Goal: Task Accomplishment & Management: Complete application form

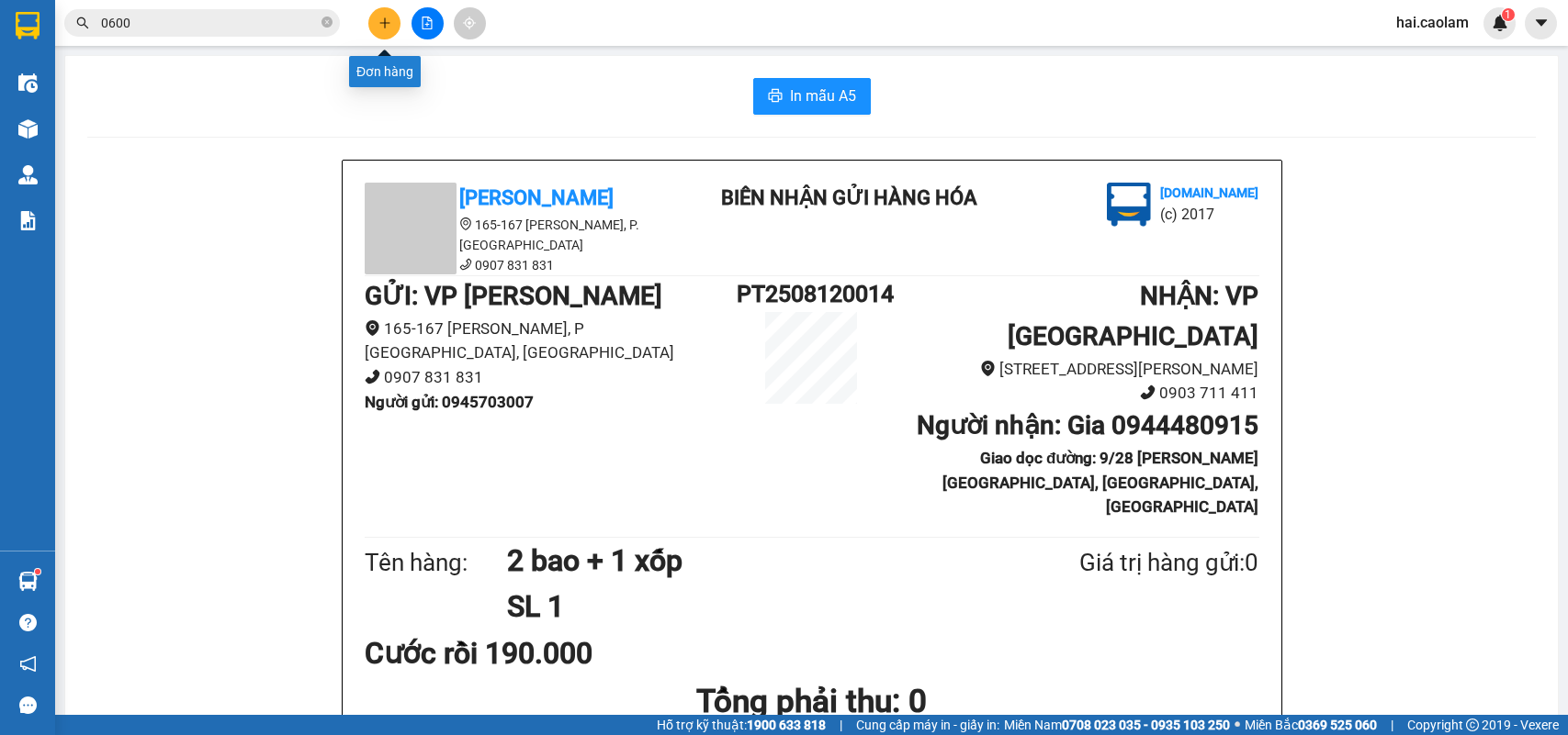
click at [370, 26] on button at bounding box center [385, 23] width 32 height 32
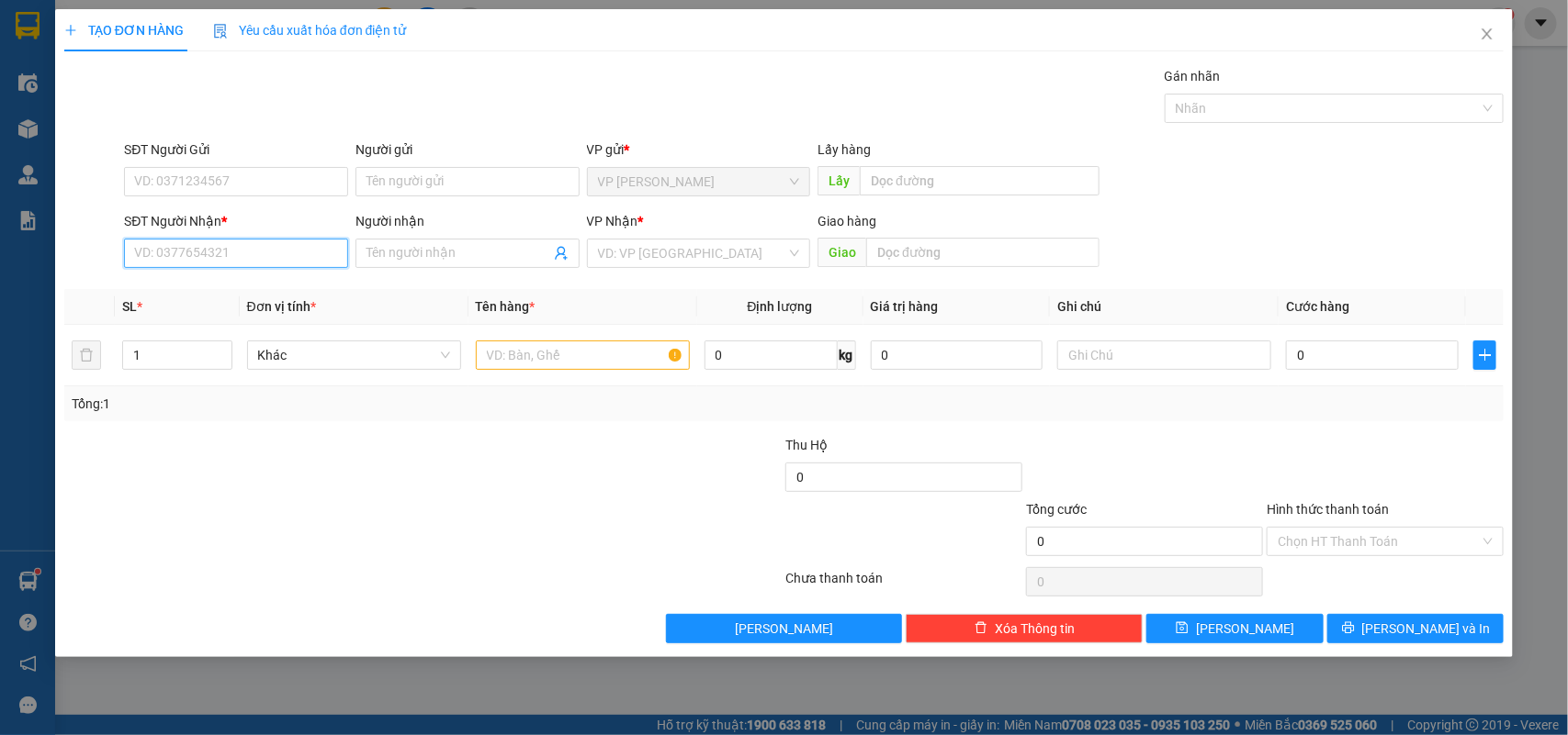
click at [190, 241] on input "SĐT Người Nhận *" at bounding box center [236, 253] width 225 height 30
type input "0387444257"
click at [269, 295] on div "0387444257 - [PERSON_NAME]" at bounding box center [235, 291] width 202 height 20
type input "[PERSON_NAME]"
type input "0387444257"
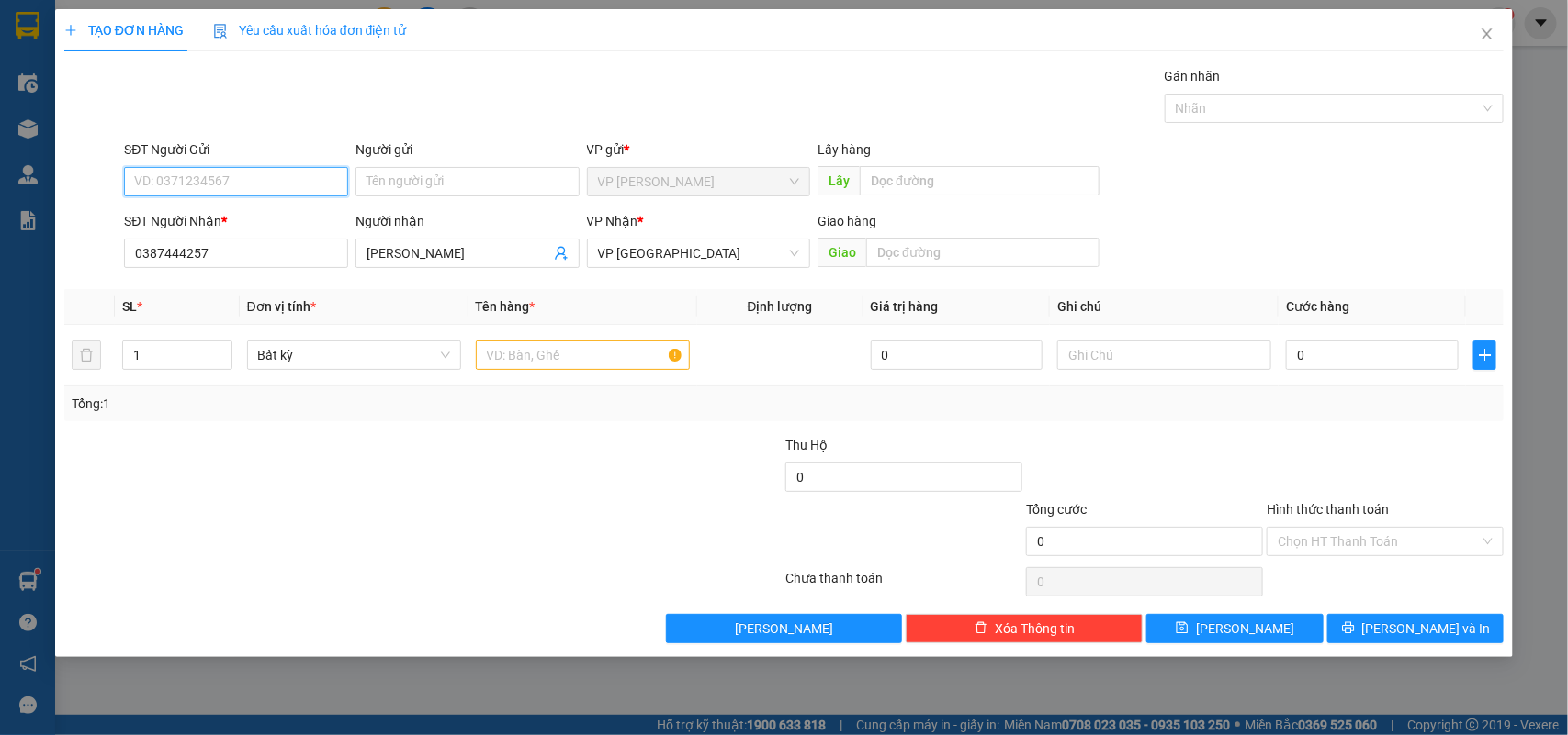
click at [241, 179] on input "SĐT Người Gửi" at bounding box center [236, 182] width 225 height 30
click at [189, 218] on div "0376511246" at bounding box center [235, 220] width 202 height 20
type input "0376511246"
drag, startPoint x: 1416, startPoint y: 469, endPoint x: 1347, endPoint y: 422, distance: 83.5
click at [1412, 469] on div at bounding box center [1385, 467] width 240 height 65
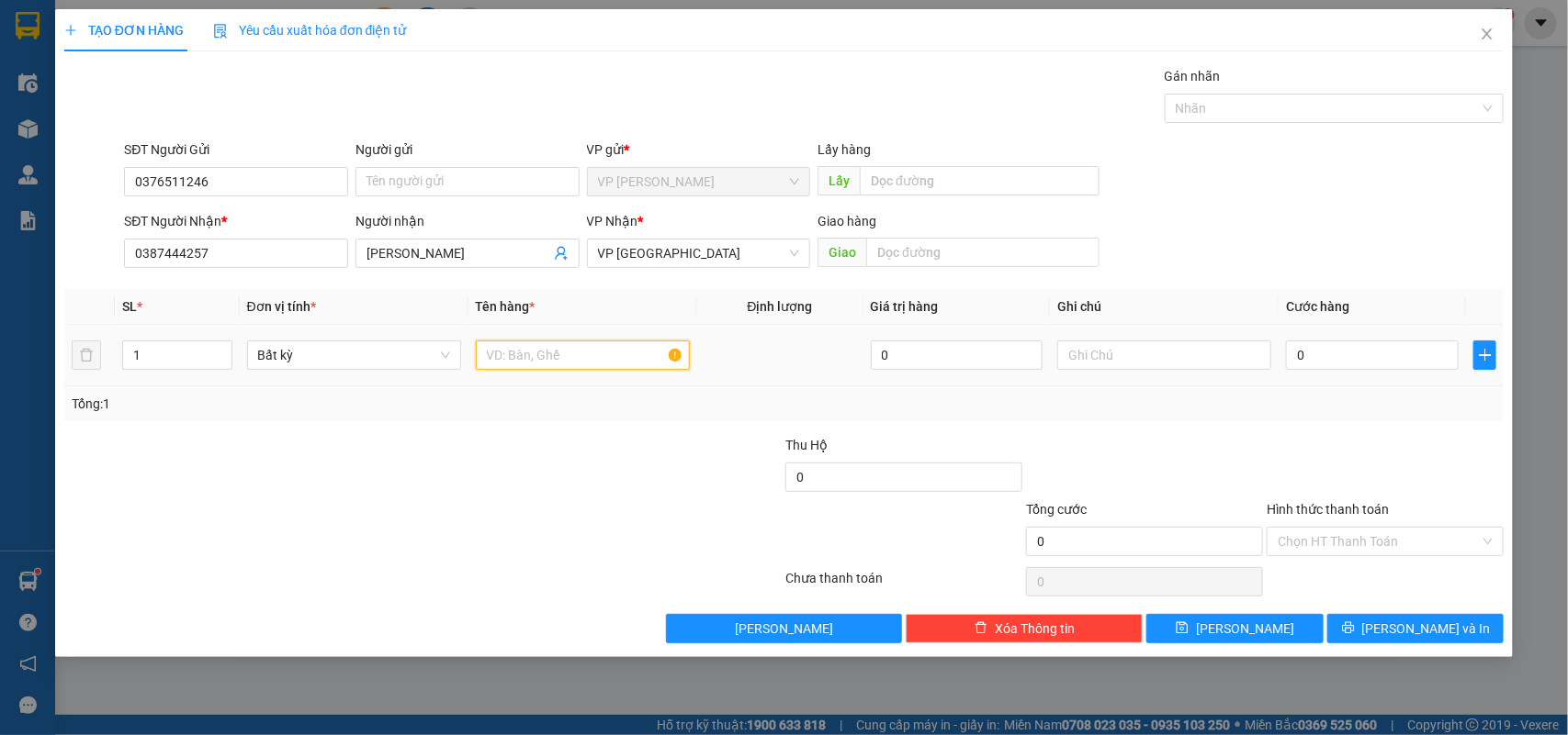
click at [544, 363] on input "text" at bounding box center [582, 356] width 214 height 30
type input "1 Xốp"
click at [1324, 350] on input "0" at bounding box center [1372, 356] width 173 height 30
type input "4"
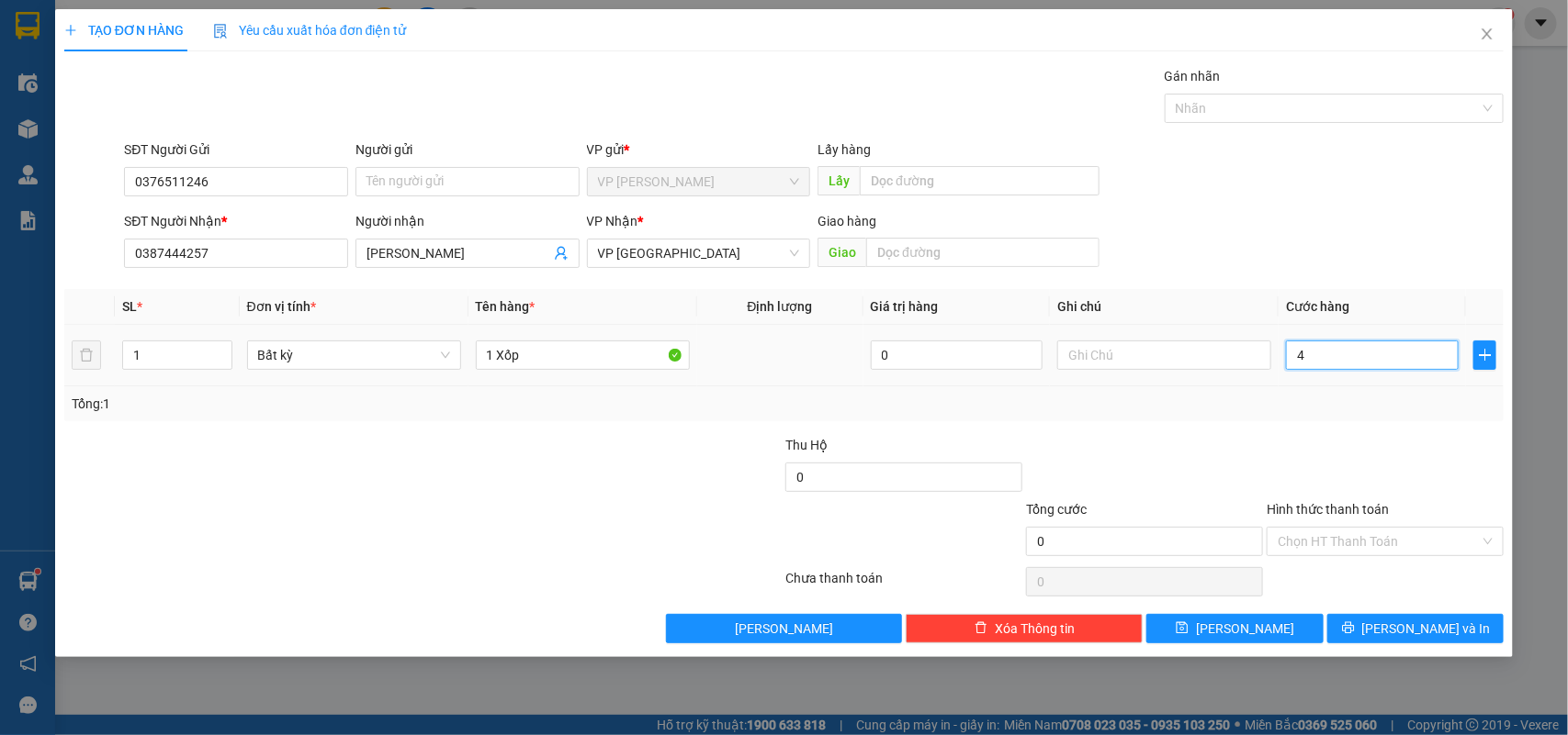
type input "4"
type input "40"
type input "40.000"
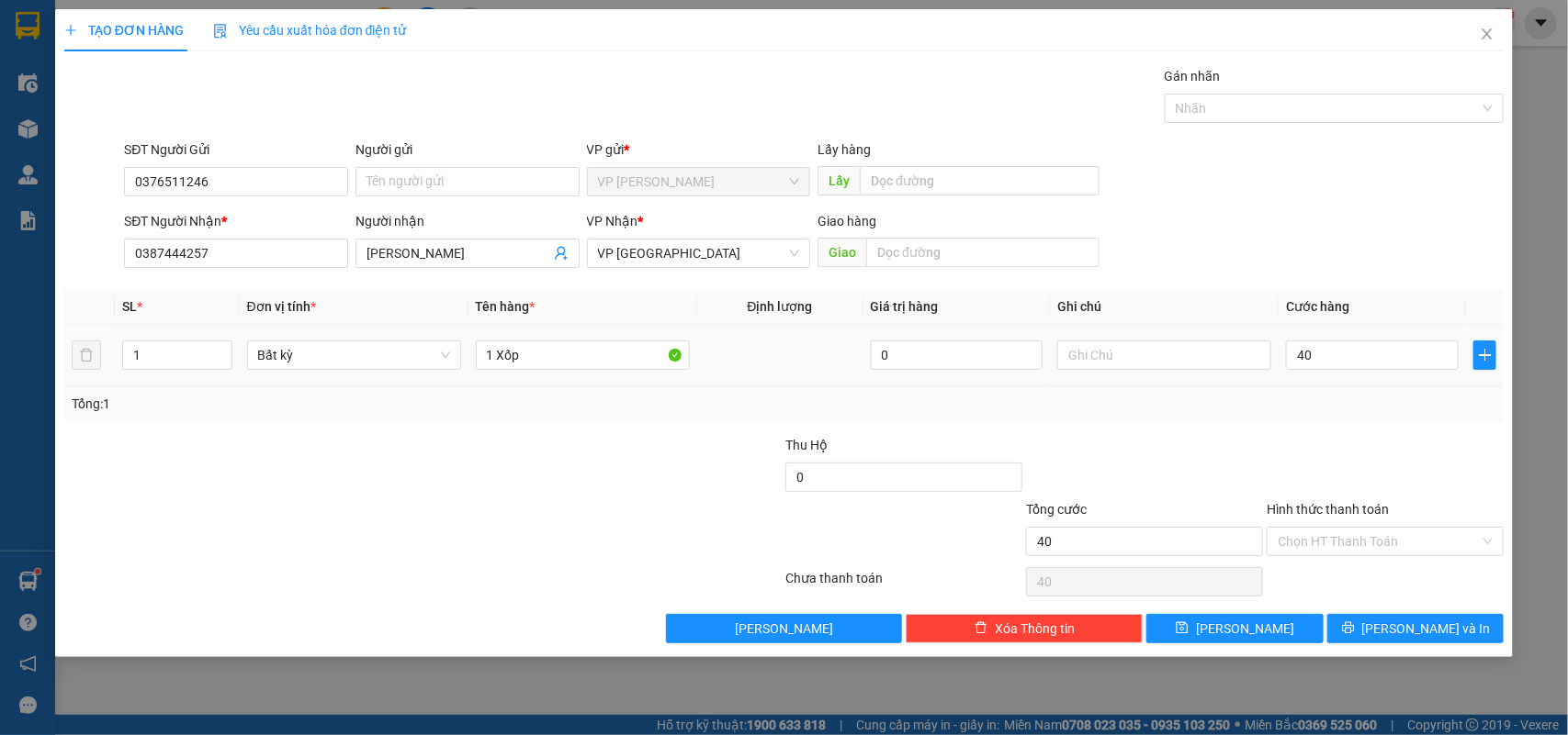
type input "40.000"
click at [944, 418] on div "Tổng: 1" at bounding box center [784, 403] width 1440 height 35
click at [1369, 542] on input "Hình thức thanh toán" at bounding box center [1378, 541] width 202 height 28
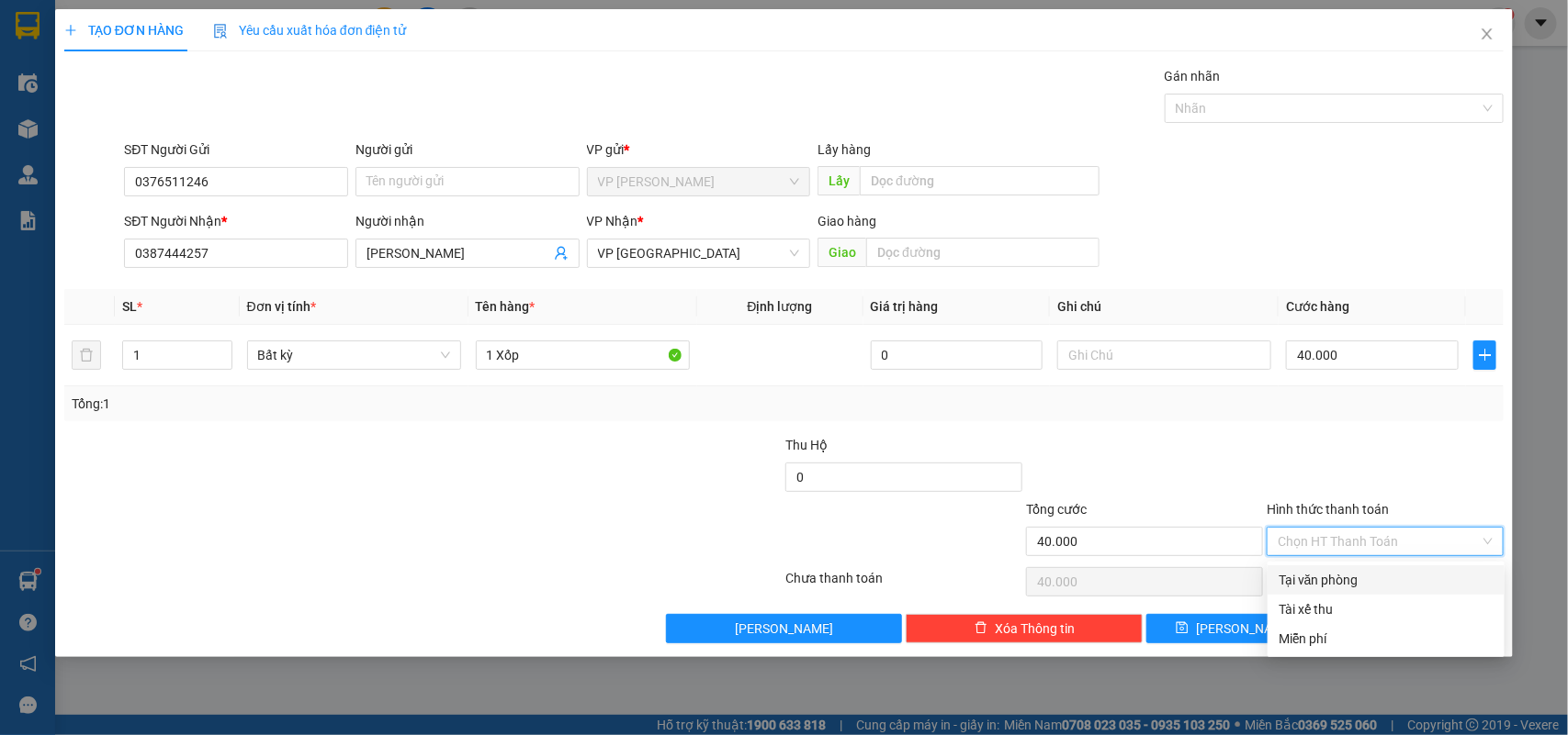
click at [1362, 578] on div "Tại văn phòng" at bounding box center [1386, 580] width 215 height 20
type input "0"
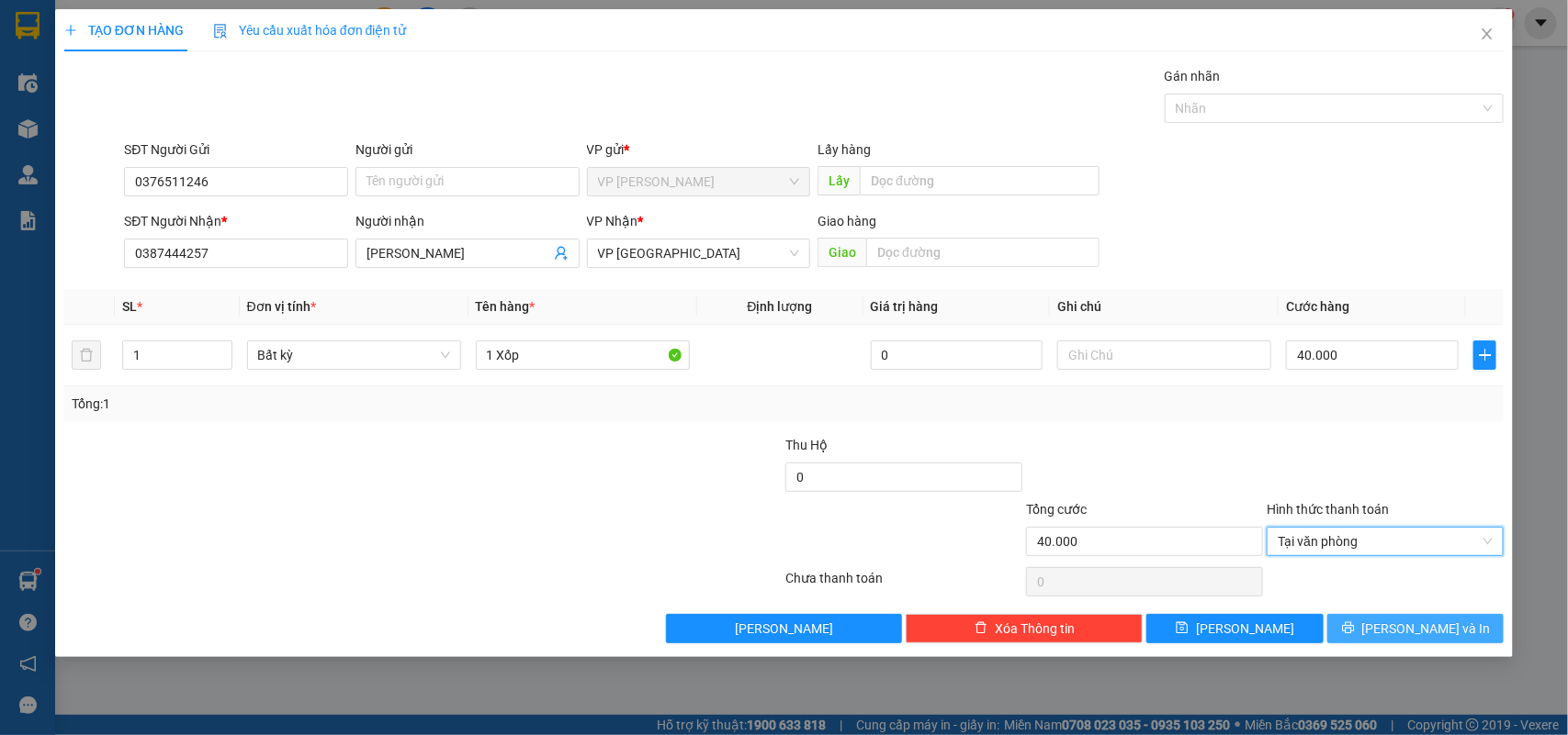
click at [1397, 621] on button "[PERSON_NAME] và In" at bounding box center [1415, 629] width 176 height 30
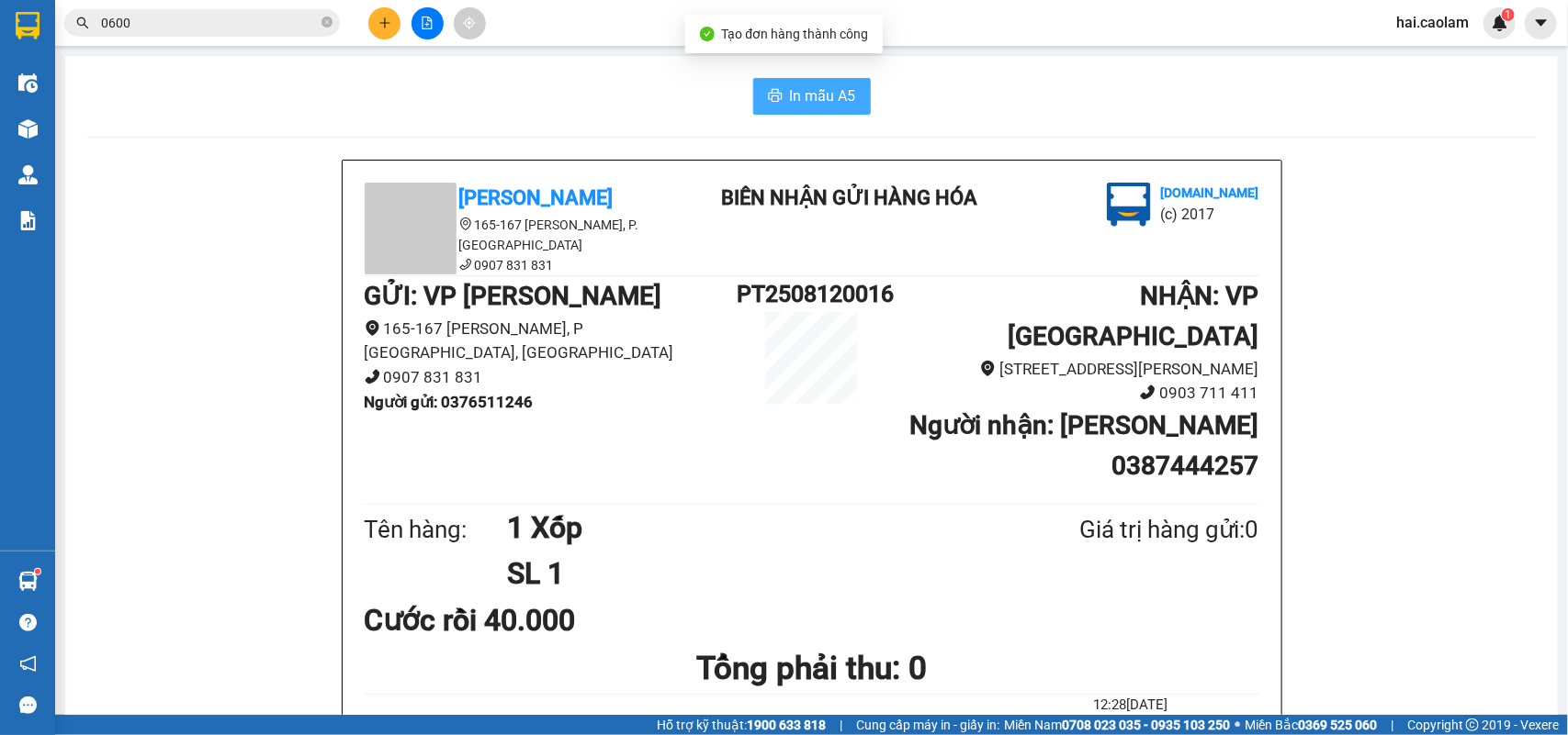
click at [807, 92] on span "In mẫu A5" at bounding box center [823, 95] width 67 height 23
click at [393, 33] on button at bounding box center [385, 23] width 32 height 32
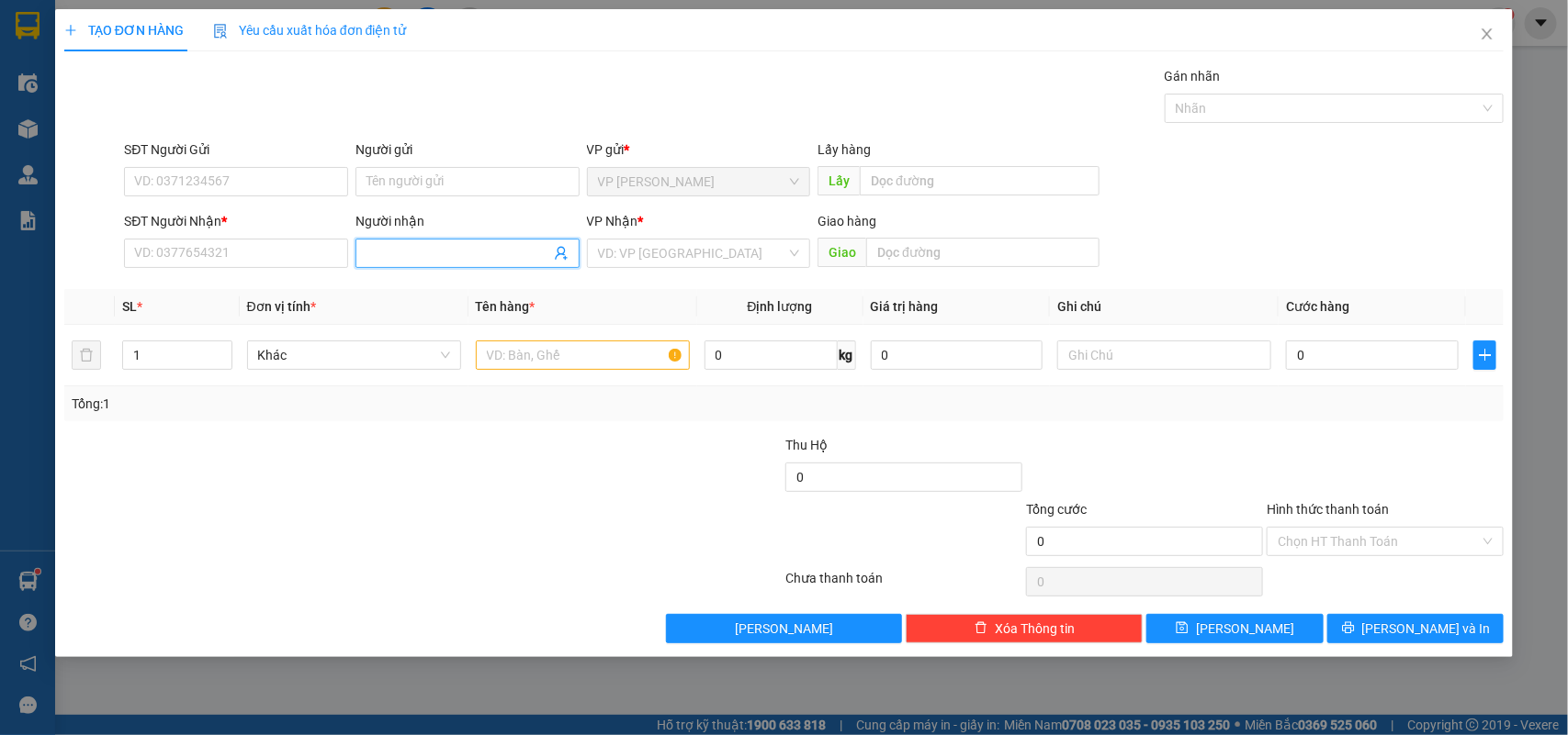
click at [468, 260] on input "Người nhận" at bounding box center [458, 253] width 184 height 20
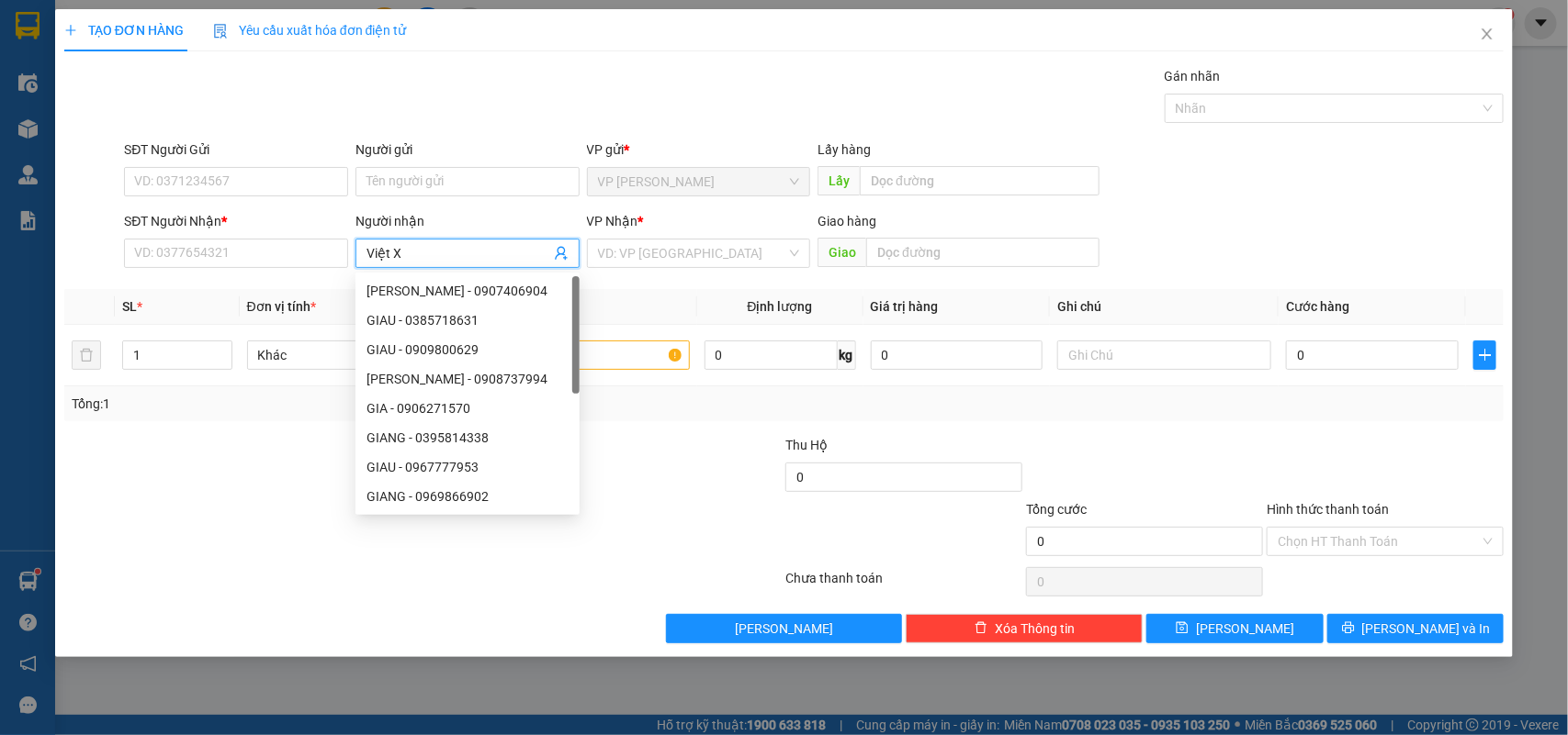
type input "Việt Xo"
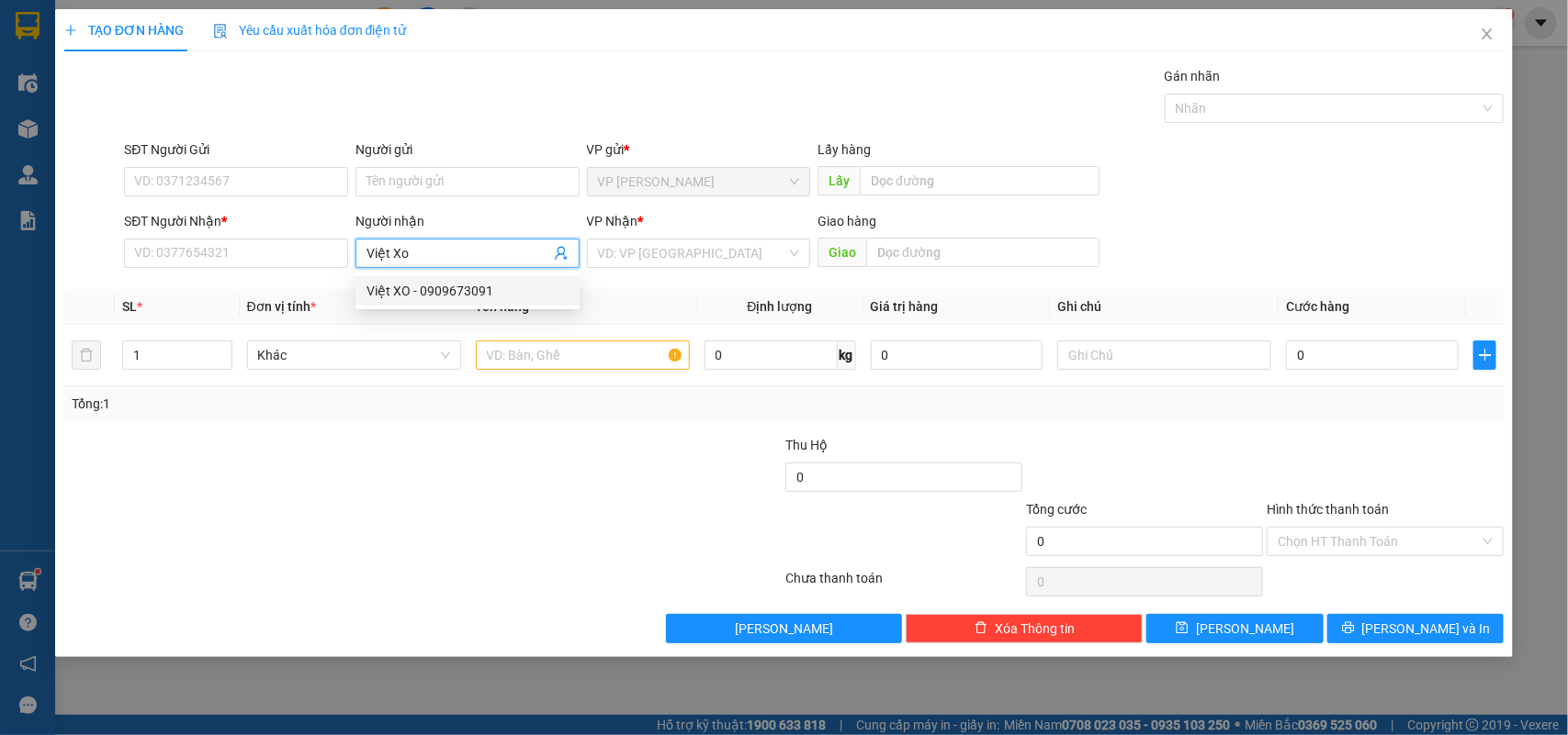
click at [436, 285] on div "Việt XO - 0909673091" at bounding box center [467, 291] width 202 height 20
type input "0909673091"
type input "Việt XO"
click at [1334, 355] on input "0" at bounding box center [1372, 356] width 173 height 30
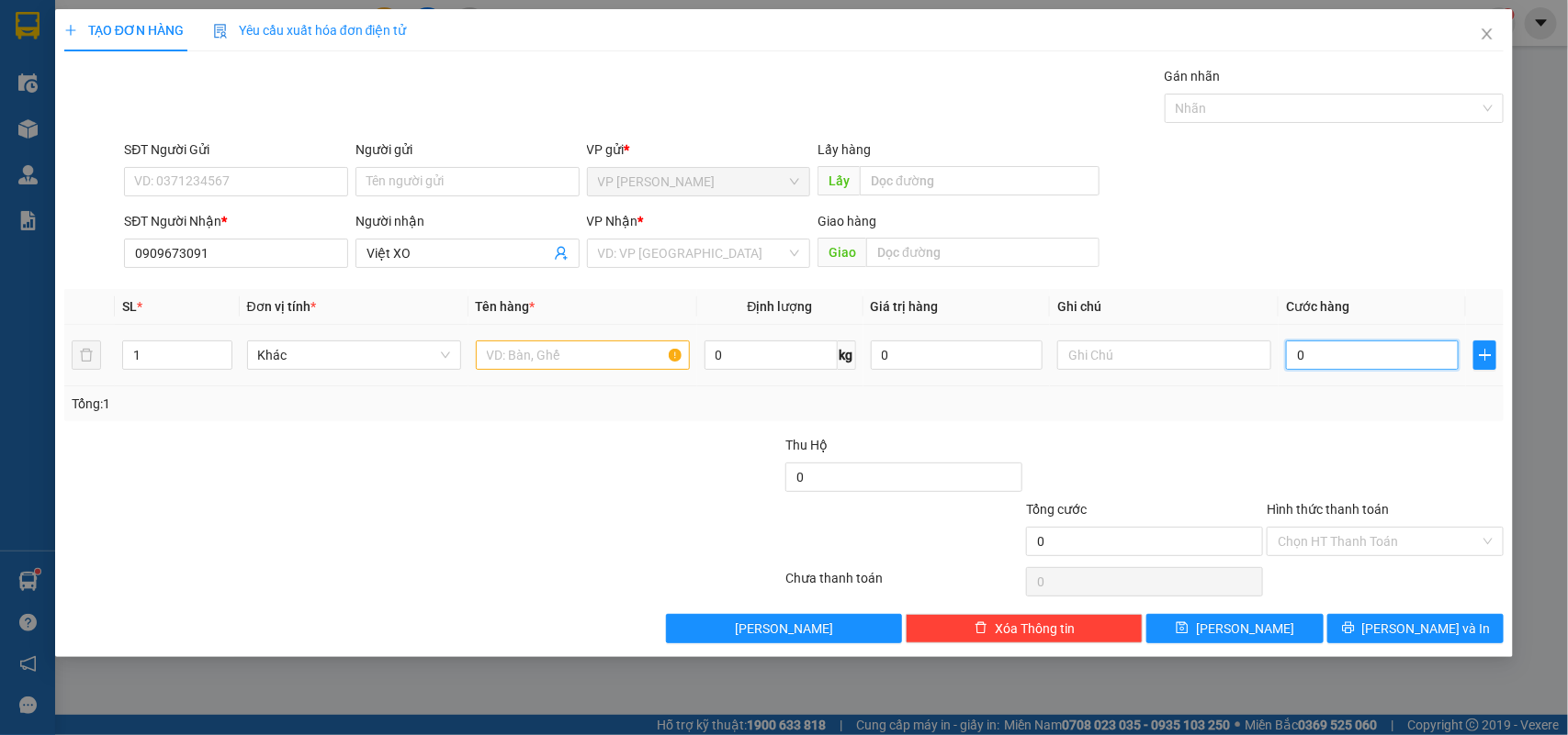
type input "9"
type input "90"
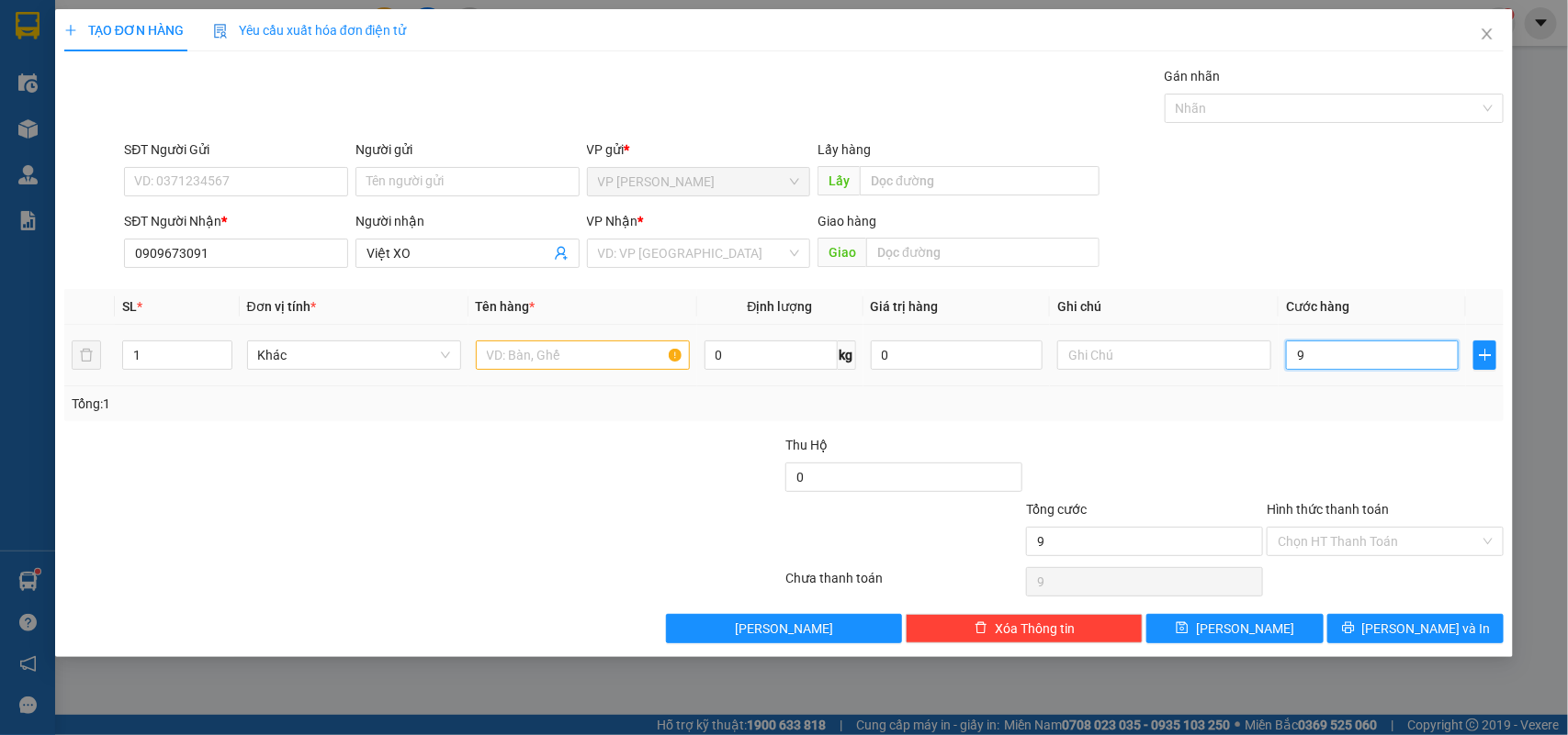
type input "90"
type input "90.000"
drag, startPoint x: 622, startPoint y: 462, endPoint x: 620, endPoint y: 377, distance: 85.0
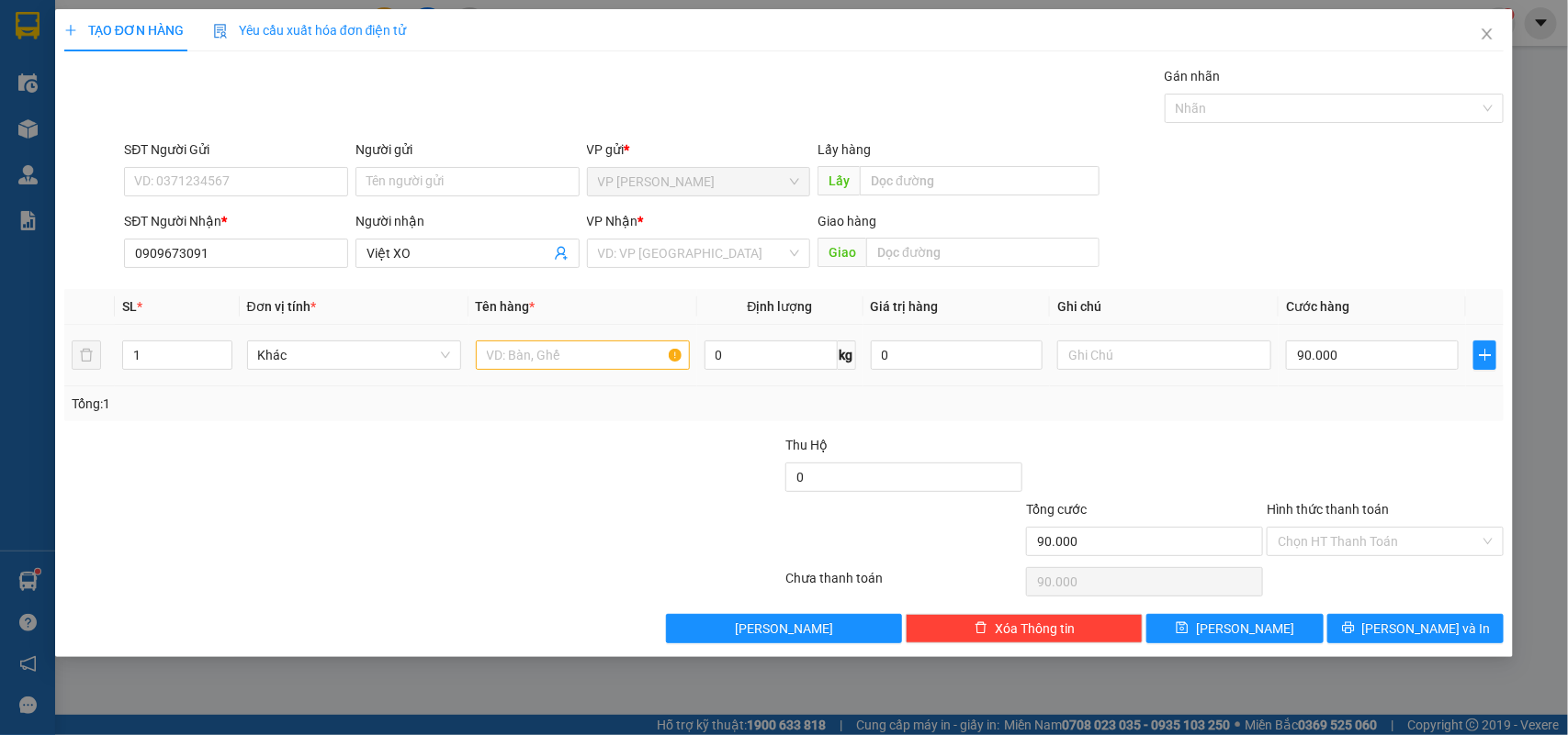
click at [618, 456] on div at bounding box center [664, 467] width 240 height 65
click at [611, 369] on input "text" at bounding box center [582, 356] width 214 height 30
type input "3 Thùng BH"
click at [1305, 551] on input "Hình thức thanh toán" at bounding box center [1378, 541] width 202 height 28
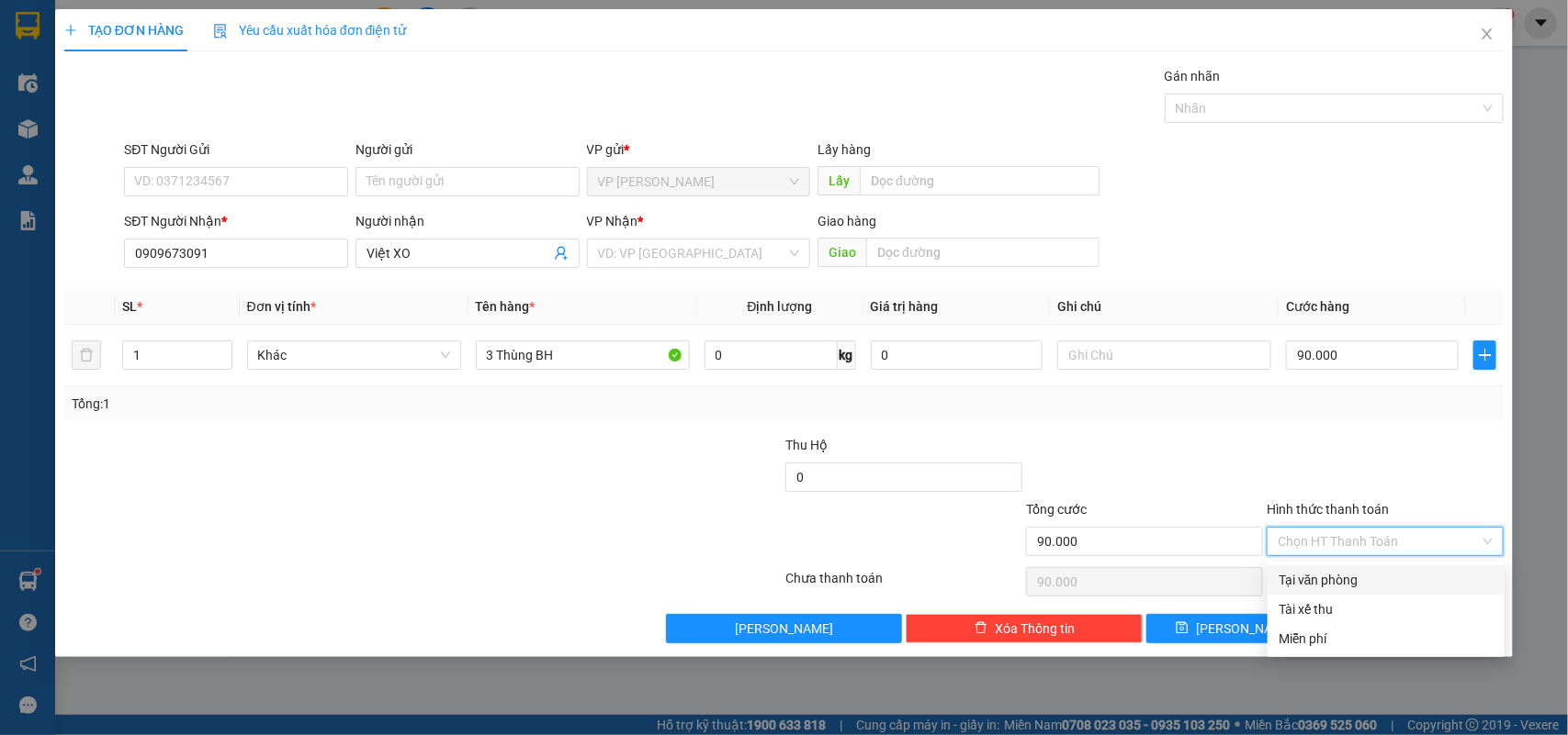
click at [1307, 575] on div "Tại văn phòng" at bounding box center [1386, 580] width 215 height 20
type input "0"
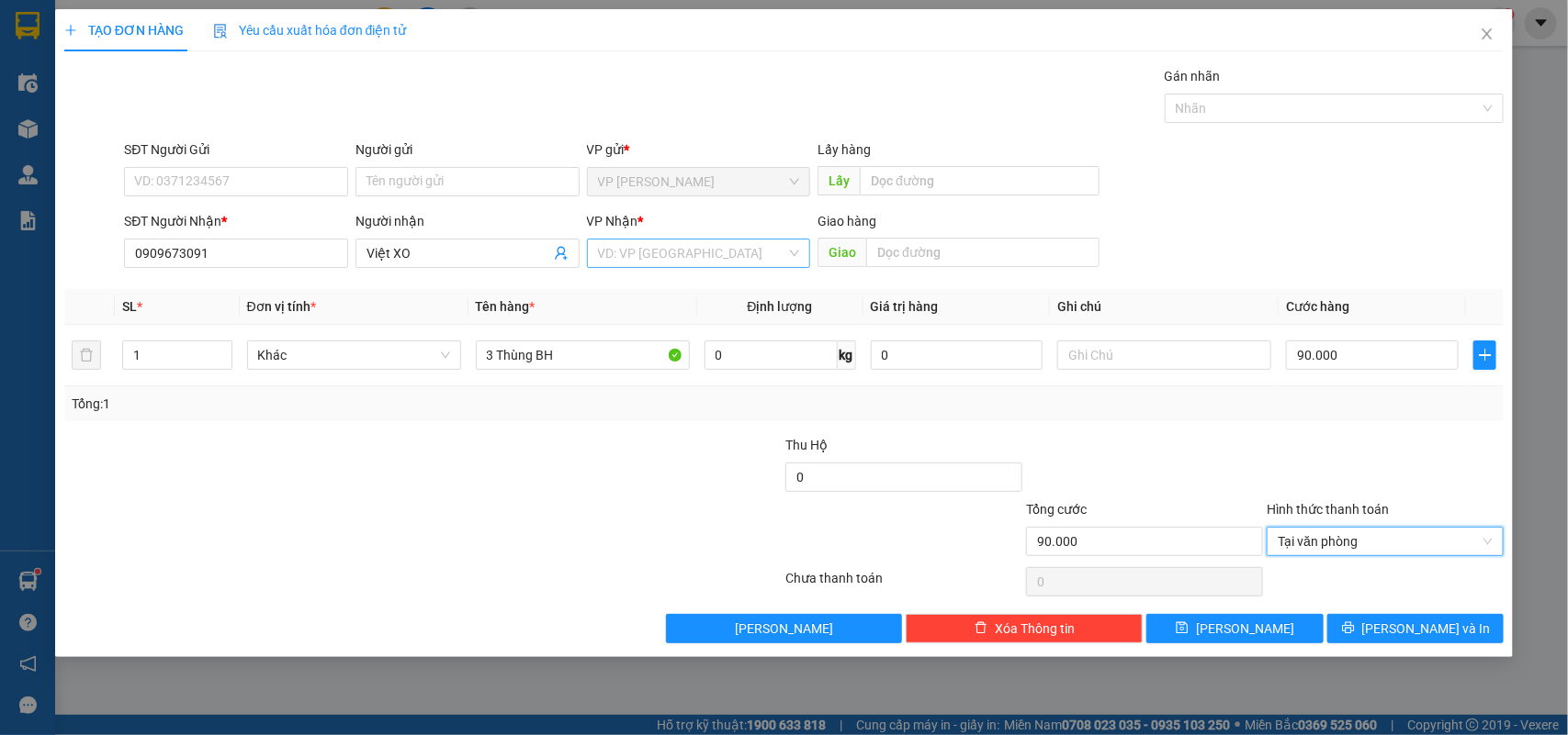
drag, startPoint x: 649, startPoint y: 253, endPoint x: 653, endPoint y: 262, distance: 9.8
click at [649, 254] on input "search" at bounding box center [693, 253] width 189 height 28
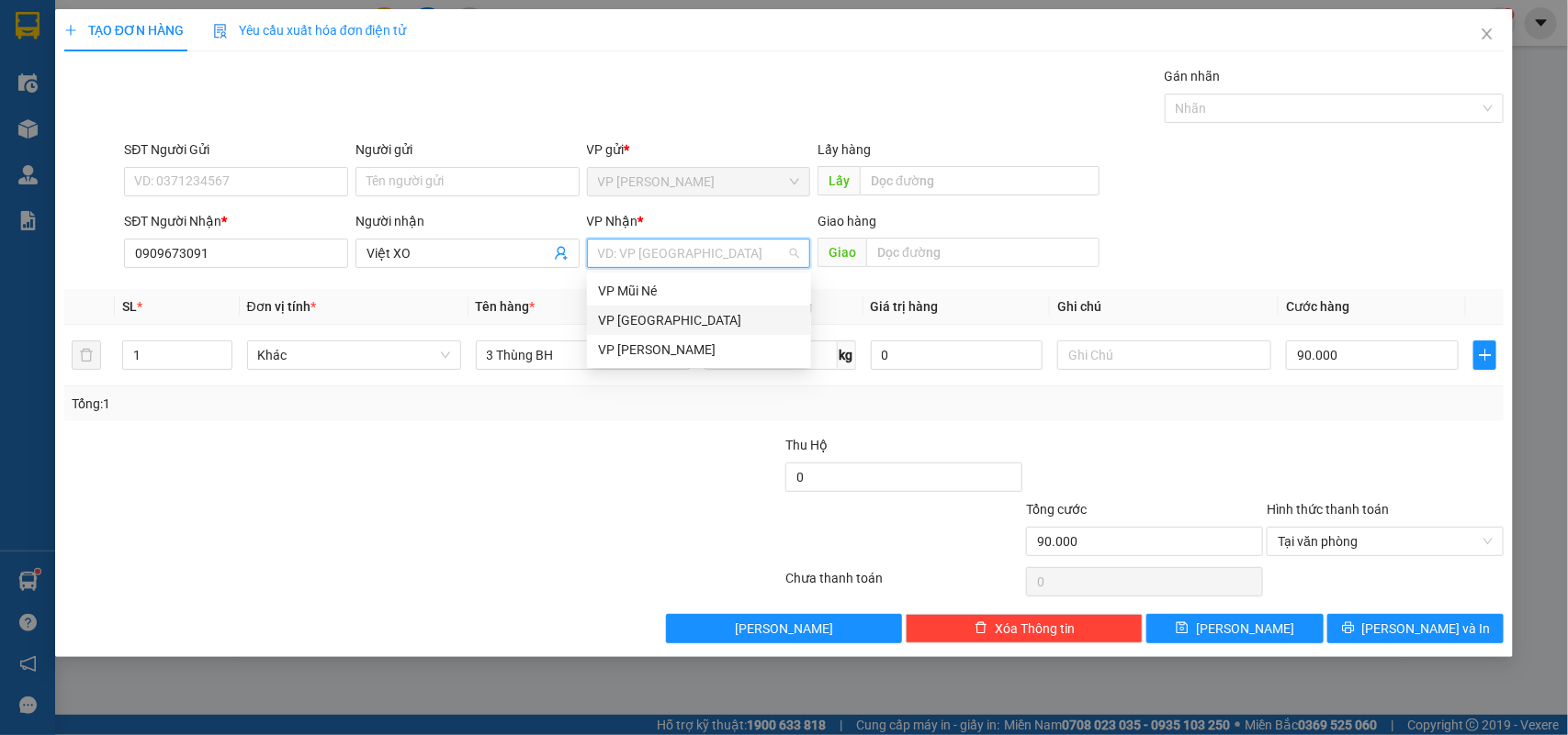
click at [664, 314] on div "VP [GEOGRAPHIC_DATA]" at bounding box center [699, 320] width 202 height 20
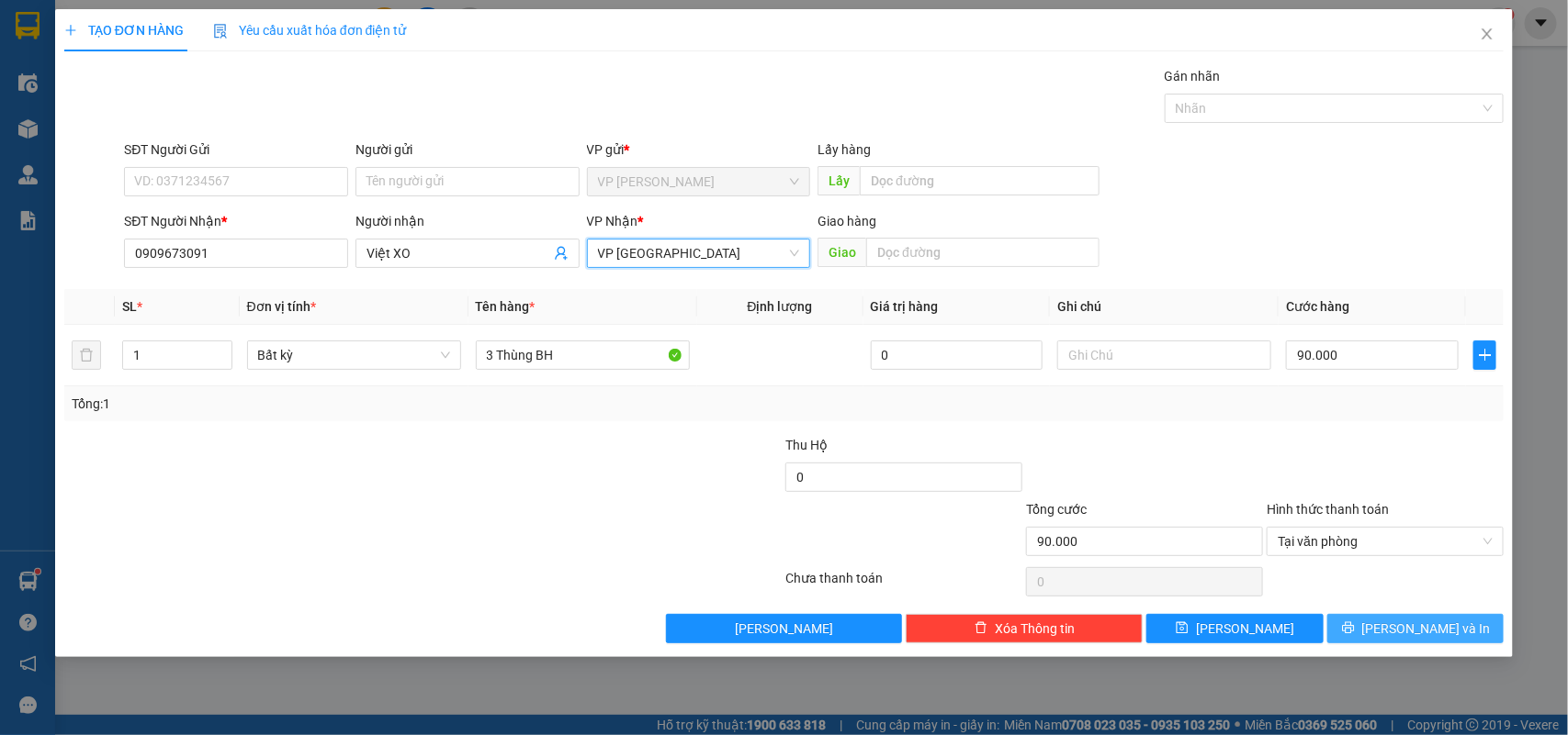
drag, startPoint x: 1413, startPoint y: 621, endPoint x: 1403, endPoint y: 618, distance: 10.4
click at [1412, 621] on span "[PERSON_NAME] và In" at bounding box center [1426, 629] width 128 height 20
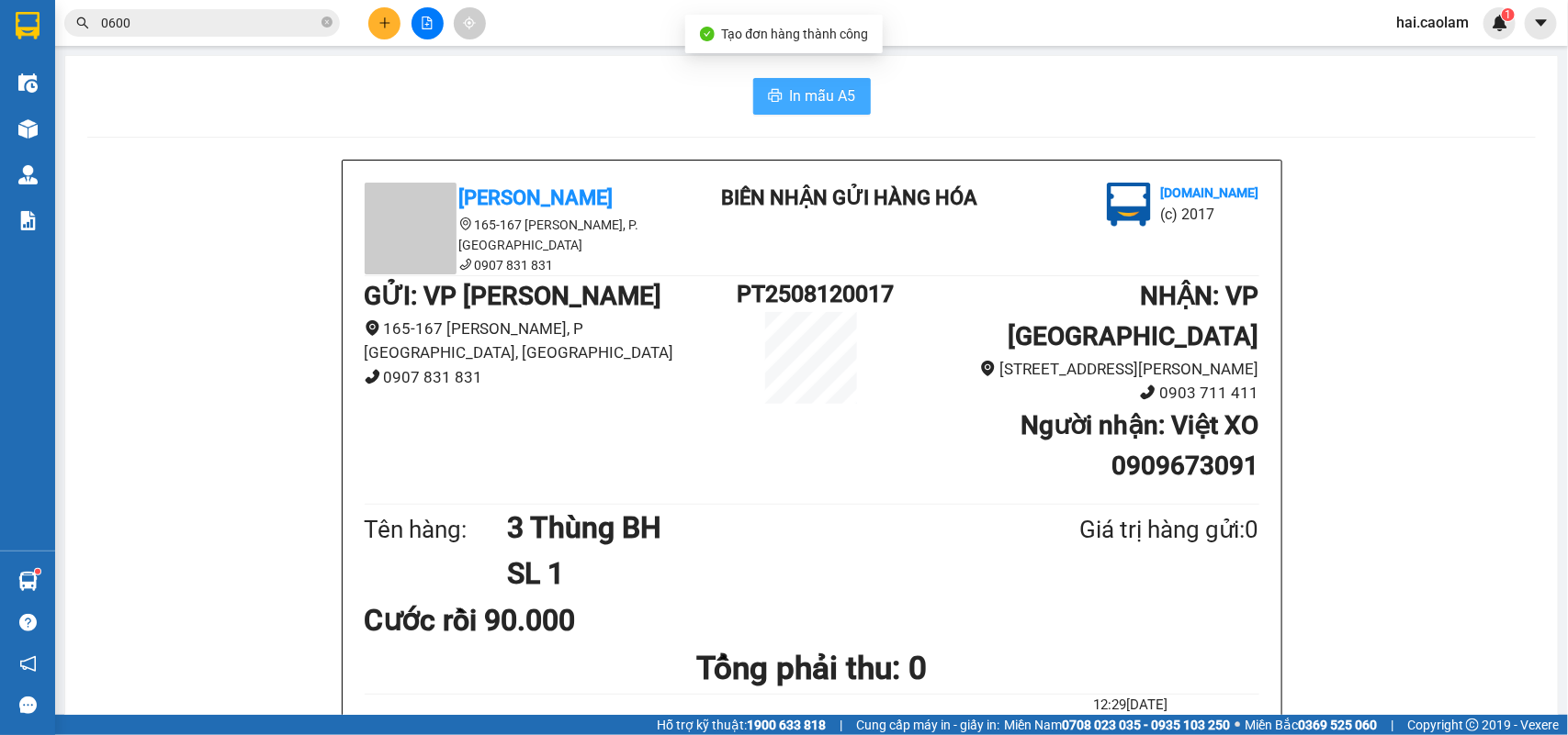
click at [796, 97] on span "In mẫu A5" at bounding box center [823, 95] width 67 height 23
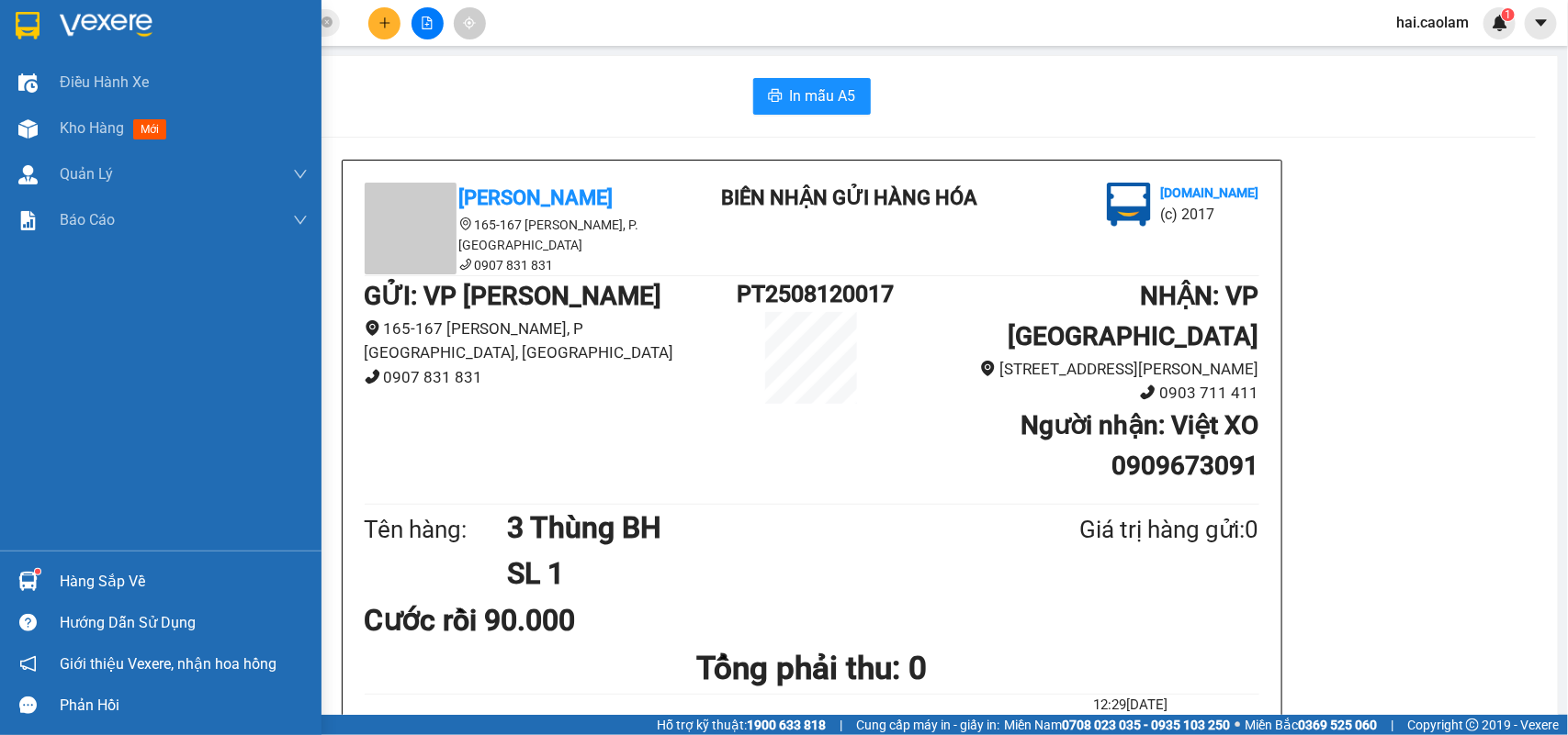
click at [40, 584] on div at bounding box center [28, 581] width 32 height 32
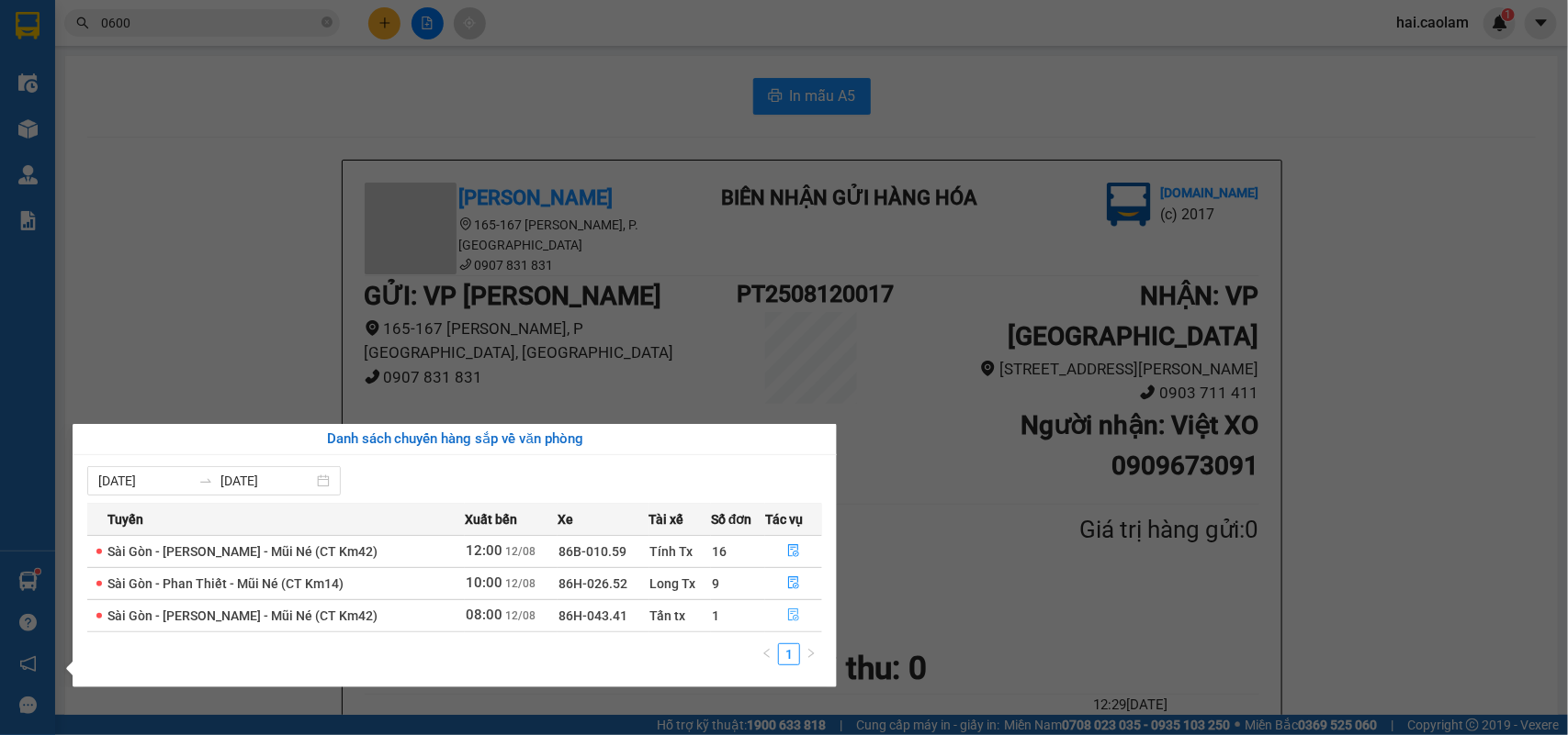
click at [793, 617] on icon "file-done" at bounding box center [793, 615] width 11 height 13
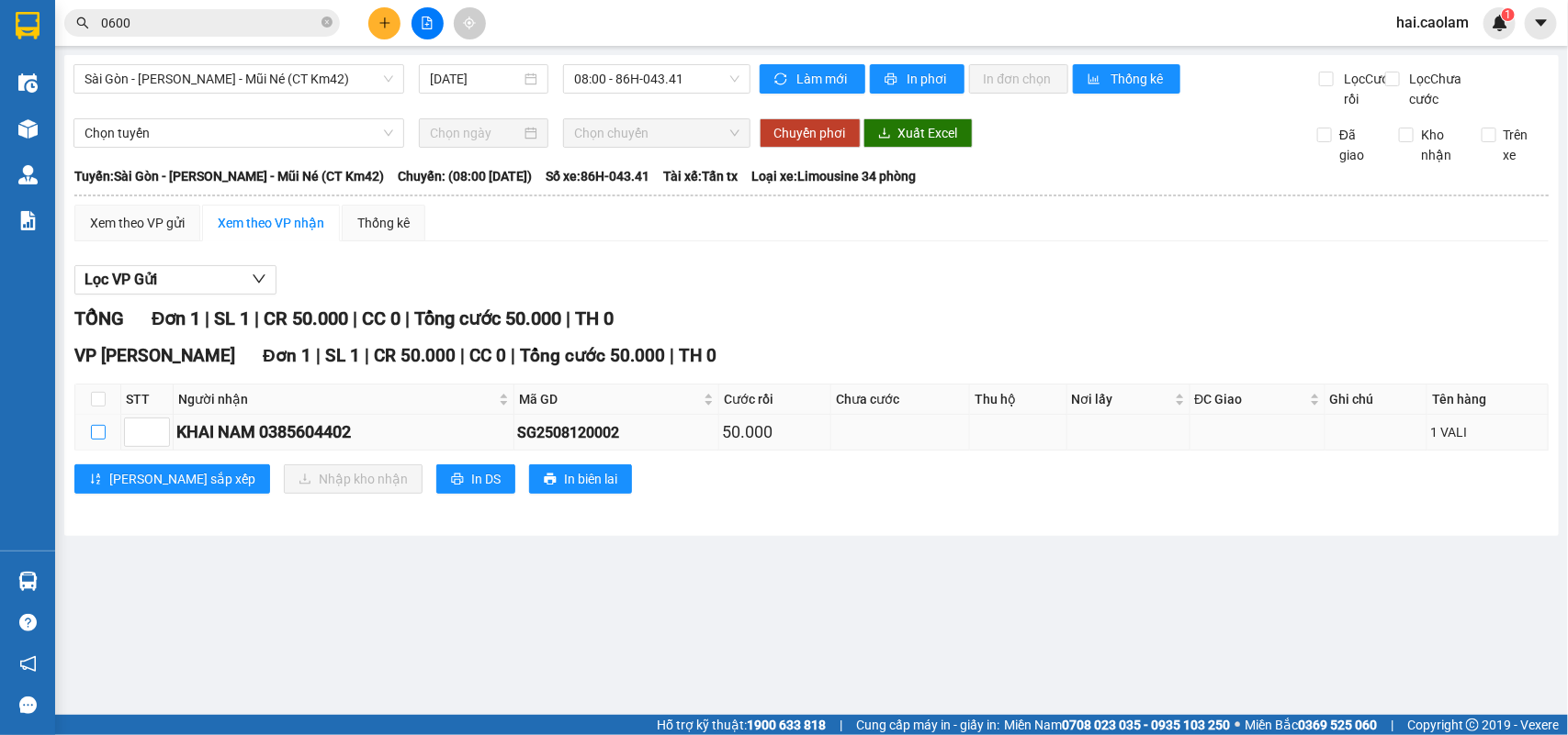
click at [93, 440] on input "checkbox" at bounding box center [98, 432] width 15 height 15
checkbox input "true"
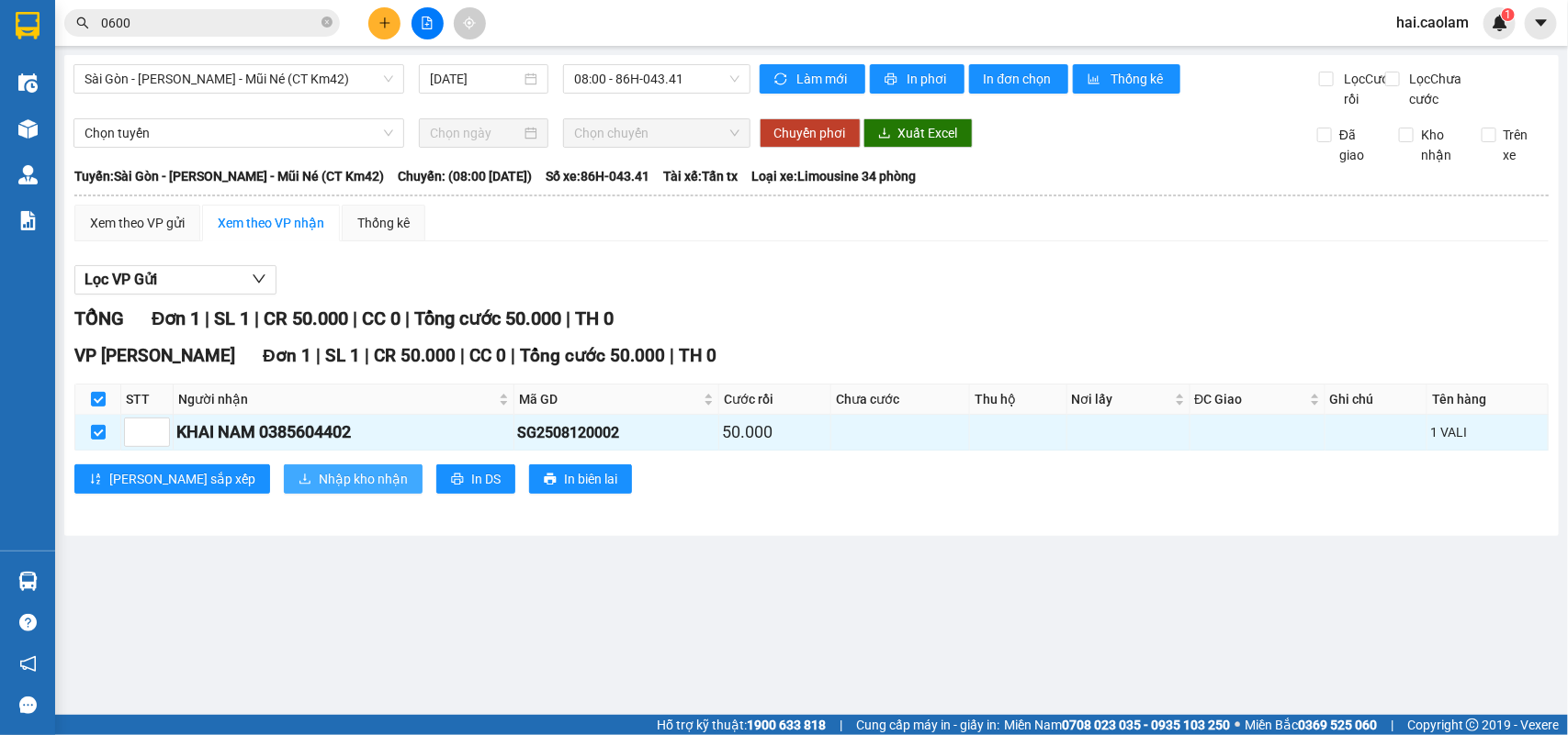
click at [319, 490] on span "Nhập kho nhận" at bounding box center [364, 479] width 89 height 20
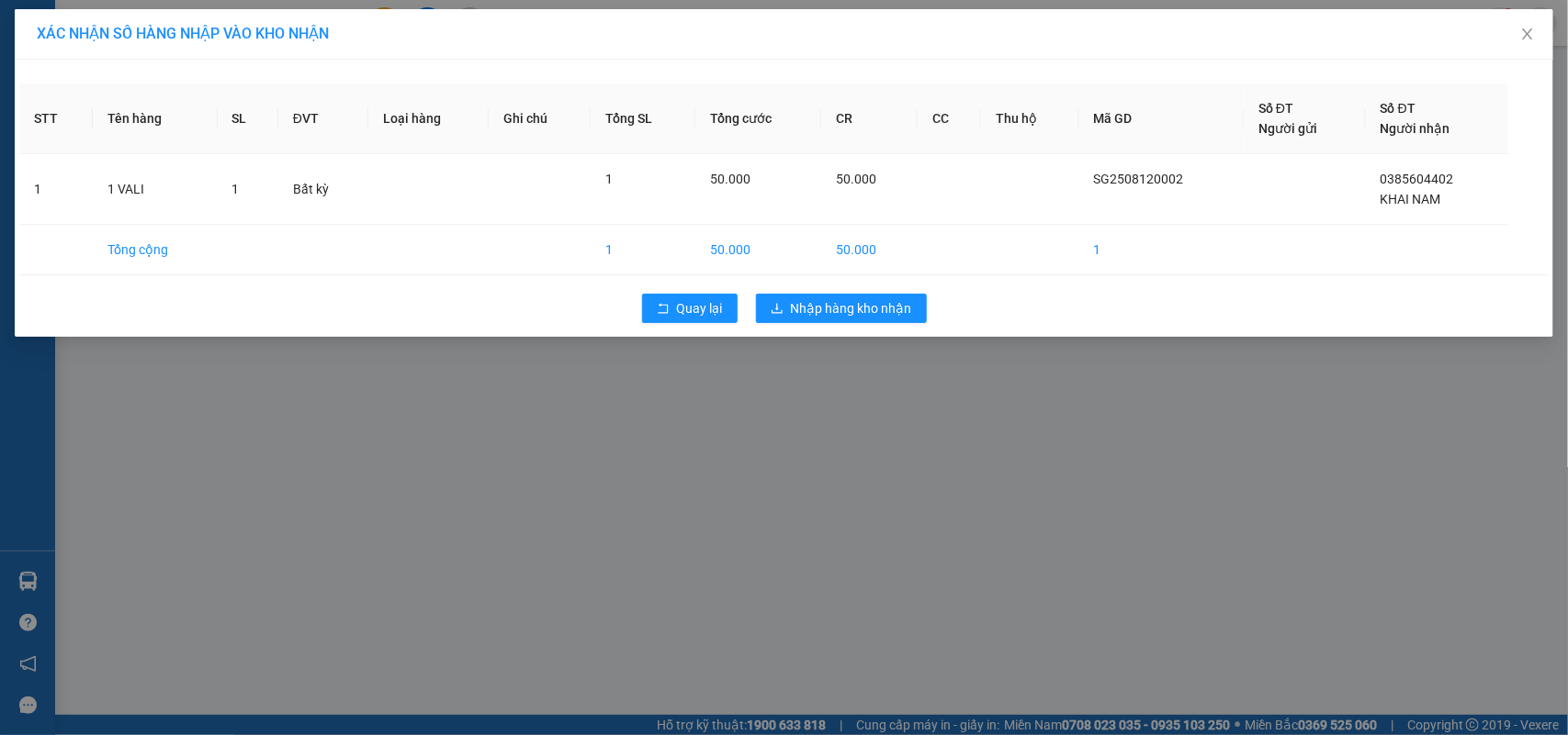
click at [769, 508] on div "XÁC NHẬN SỐ HÀNG NHẬP VÀO KHO NHẬN STT Tên hàng SL ĐVT Loại hàng Ghi chú Tổng S…" at bounding box center [784, 368] width 1568 height 735
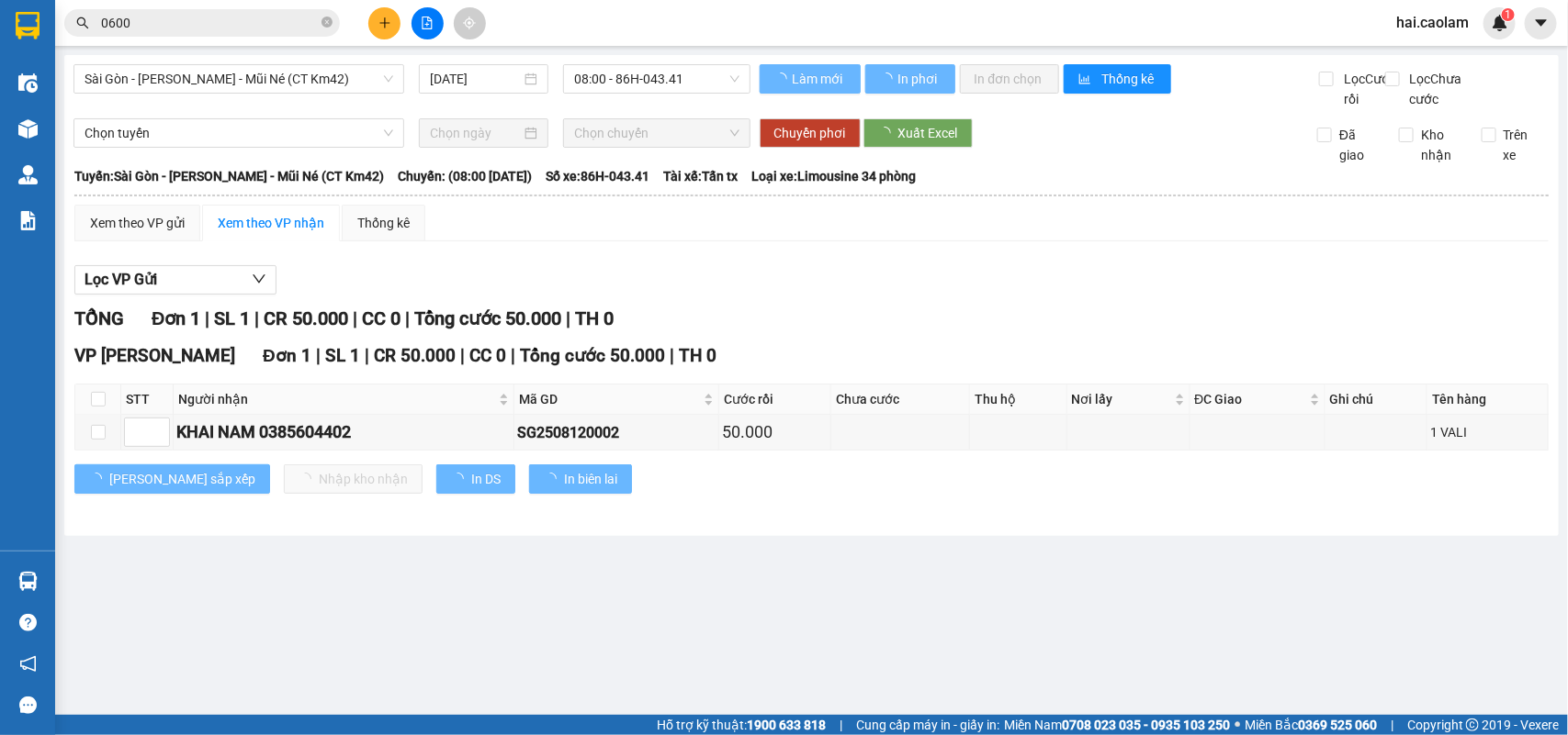
click at [386, 25] on icon "plus" at bounding box center [385, 23] width 13 height 13
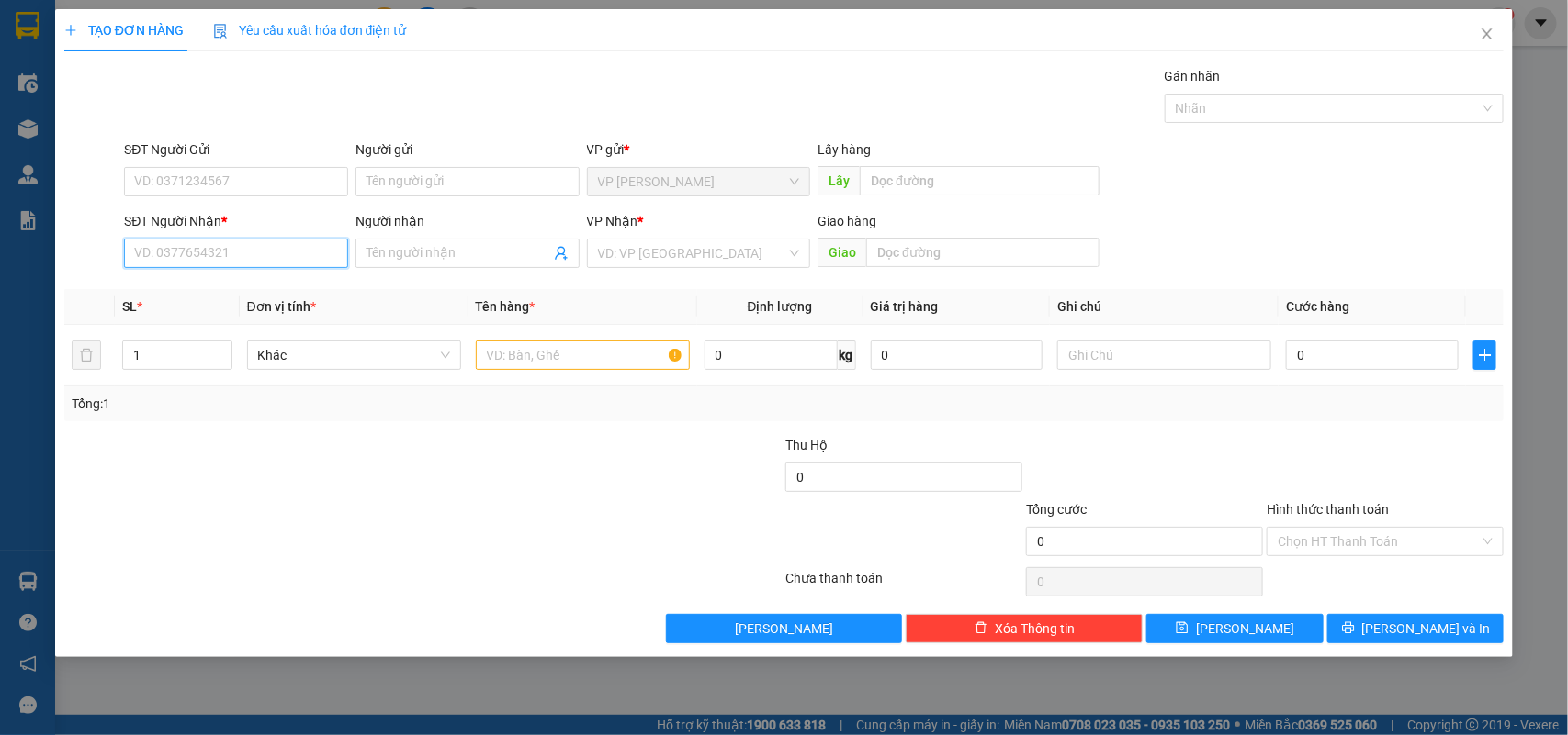
click at [225, 258] on input "SĐT Người Nhận *" at bounding box center [236, 253] width 225 height 30
type input "0386467838"
click at [312, 188] on input "SĐT Người Gửi" at bounding box center [236, 182] width 225 height 30
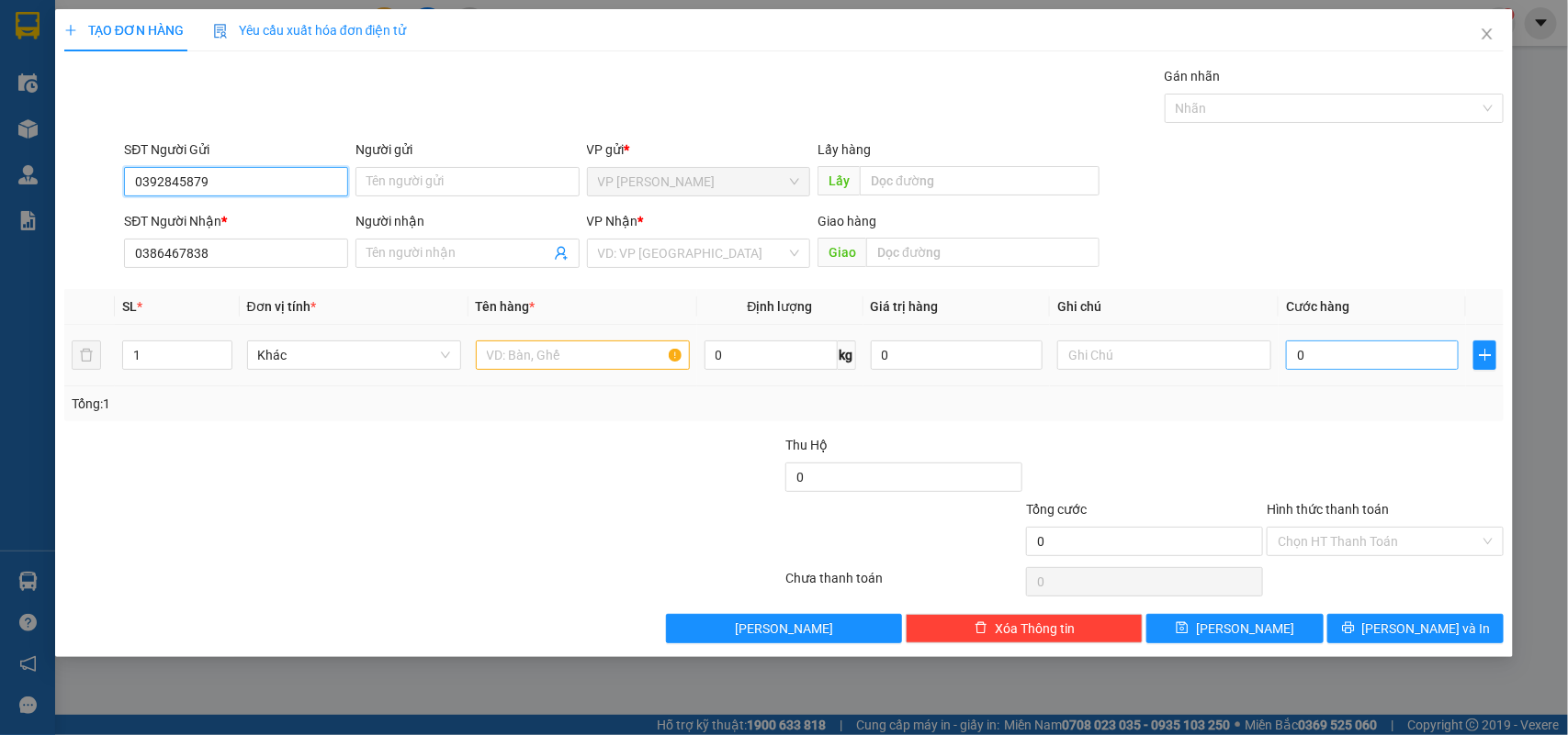
type input "0392845879"
click at [1364, 361] on input "0" at bounding box center [1372, 356] width 173 height 30
type input "5"
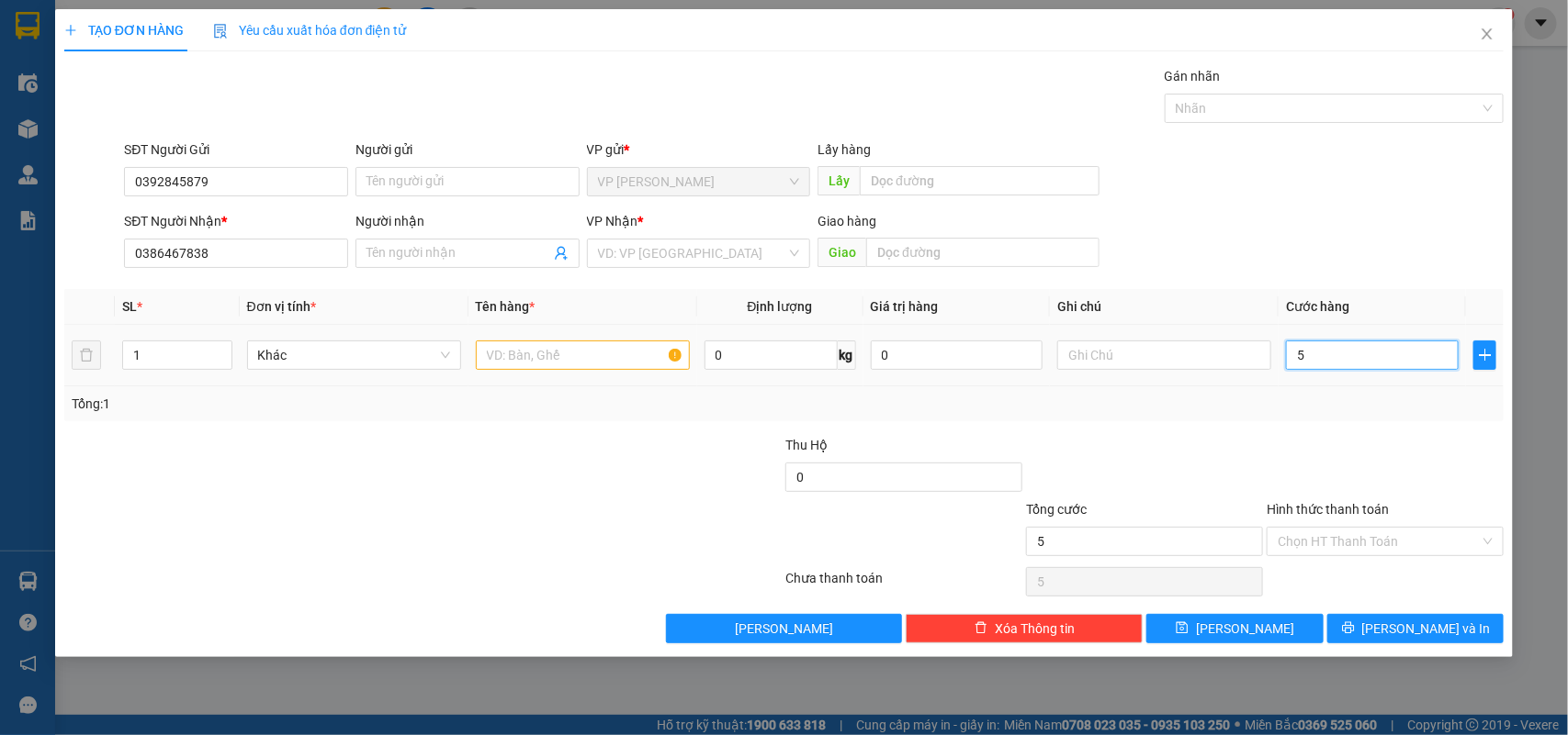
type input "50"
type input "50.000"
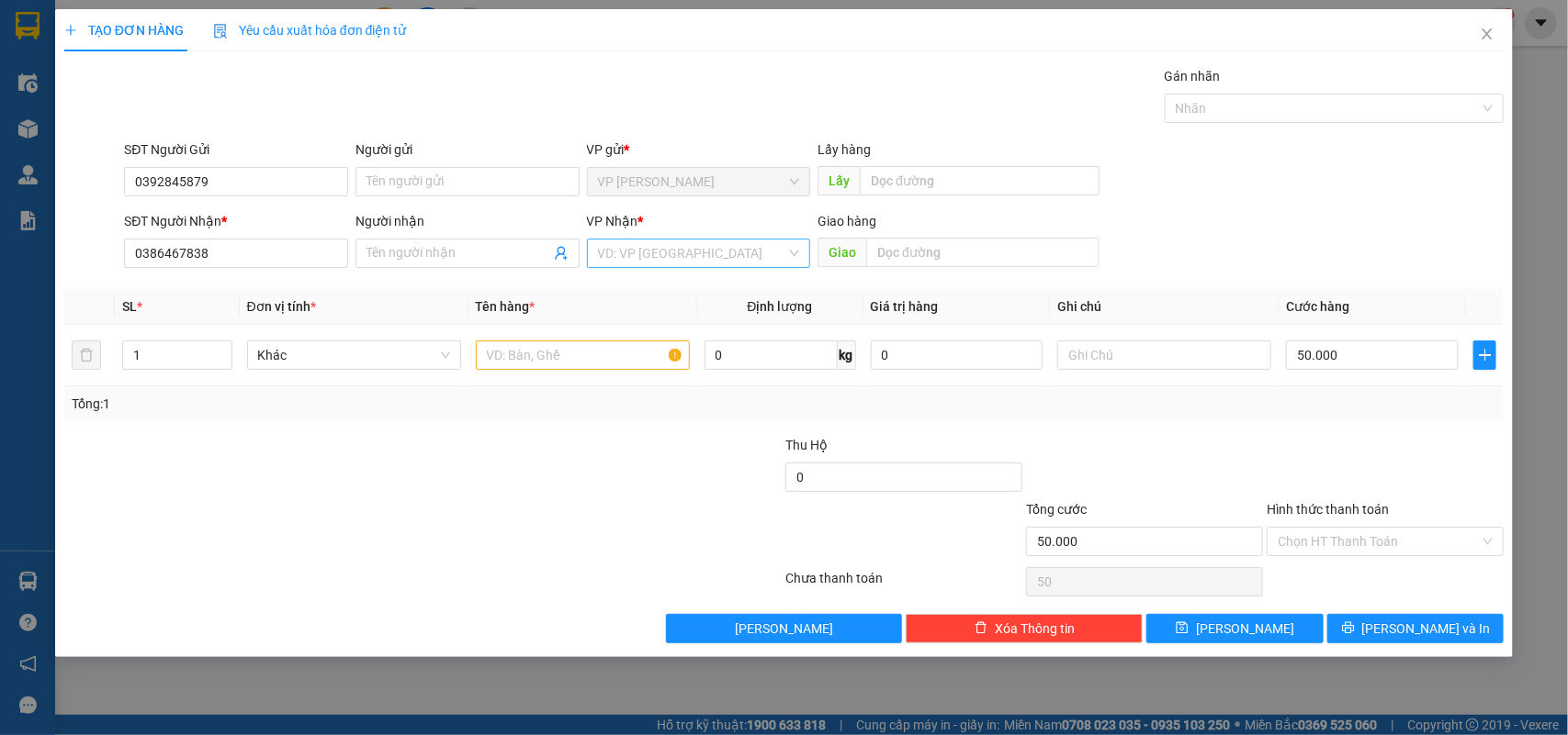
type input "50.000"
click at [681, 246] on input "search" at bounding box center [693, 253] width 189 height 28
click at [649, 257] on input "1" at bounding box center [693, 253] width 189 height 28
type input "1"
click at [711, 460] on div at bounding box center [664, 467] width 240 height 65
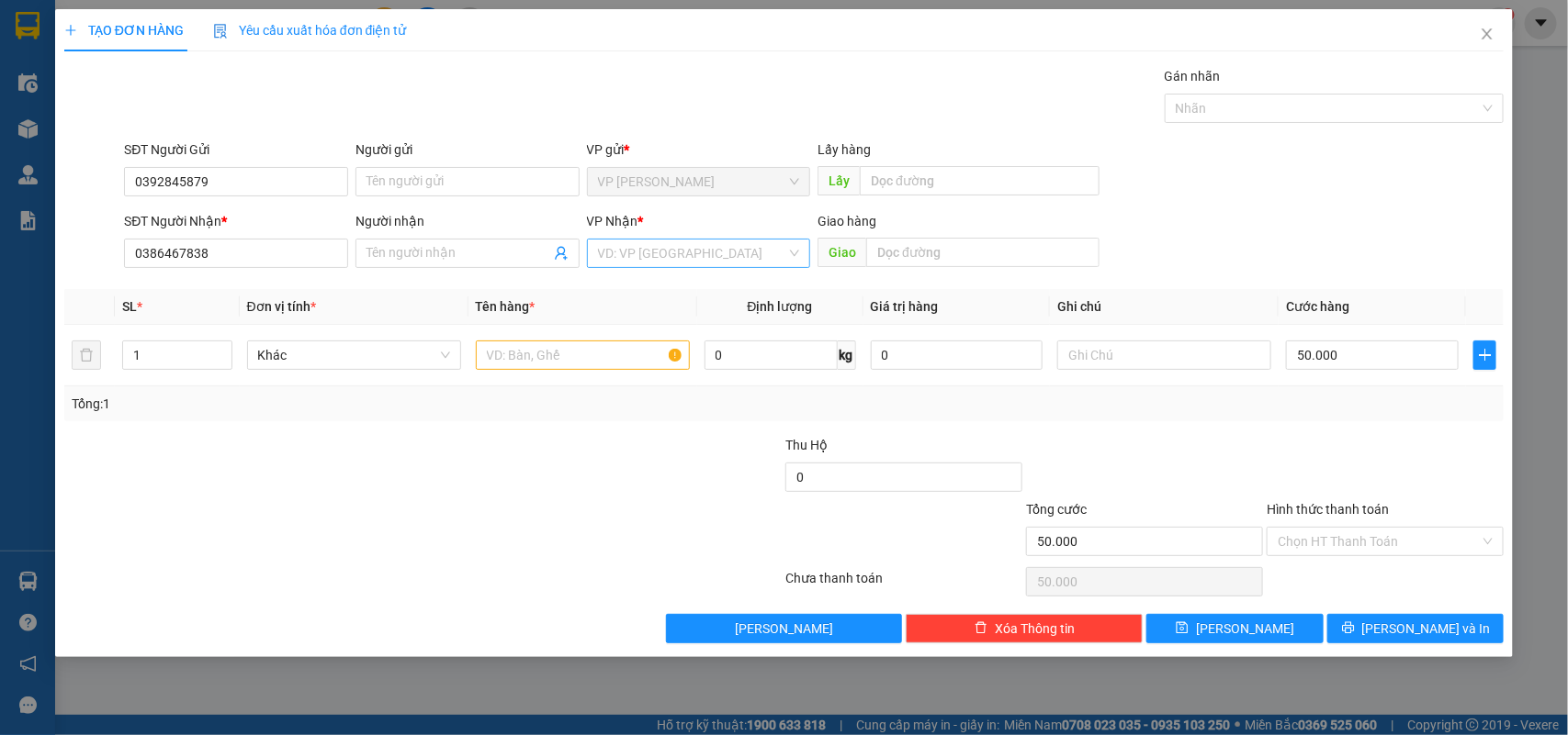
click at [659, 261] on input "search" at bounding box center [693, 253] width 189 height 28
click at [649, 312] on div "VP [GEOGRAPHIC_DATA]" at bounding box center [699, 320] width 202 height 20
click at [549, 361] on input "text" at bounding box center [582, 356] width 214 height 30
type input "1 Xốp"
click at [1355, 491] on div at bounding box center [1385, 467] width 240 height 65
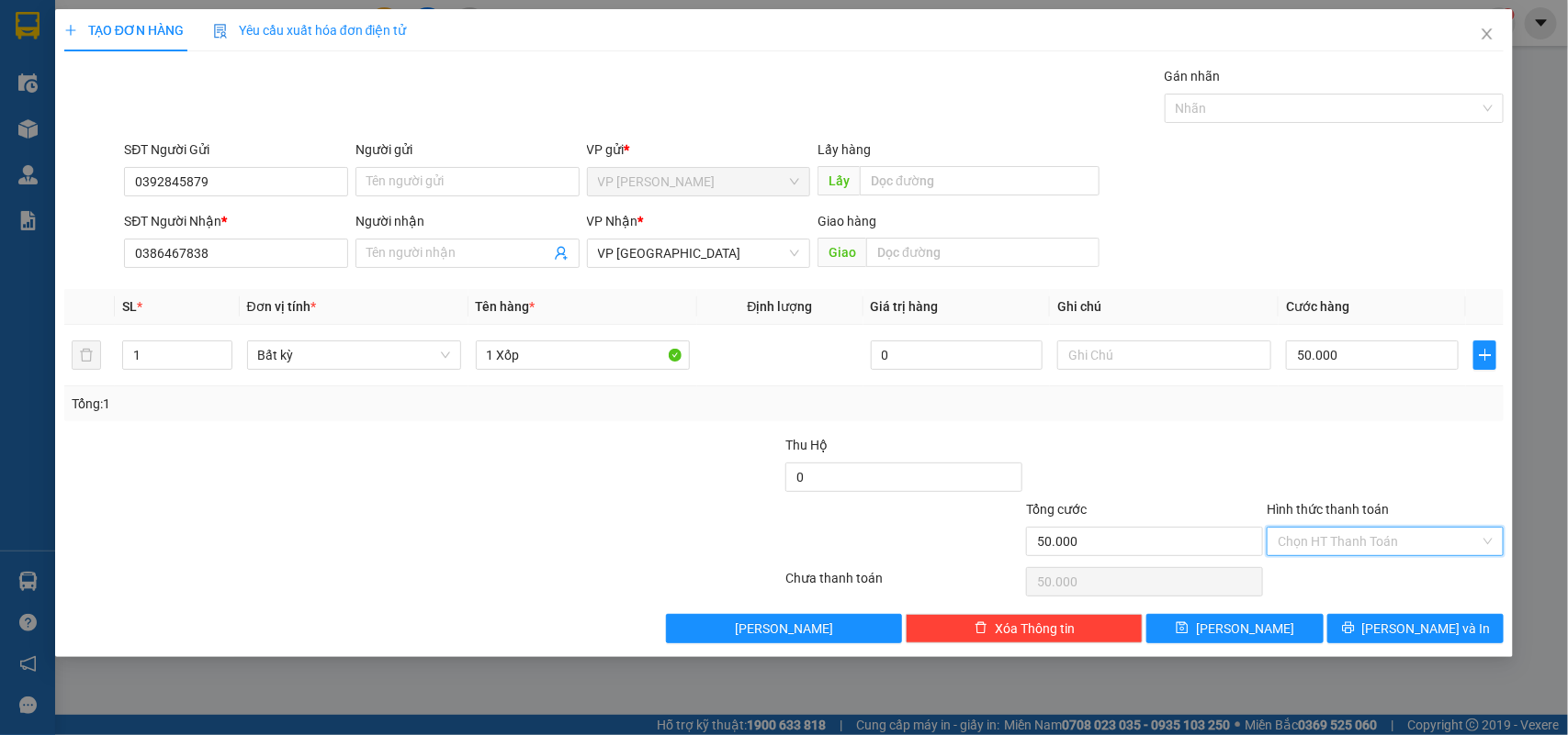
click at [1326, 553] on input "Hình thức thanh toán" at bounding box center [1378, 541] width 202 height 28
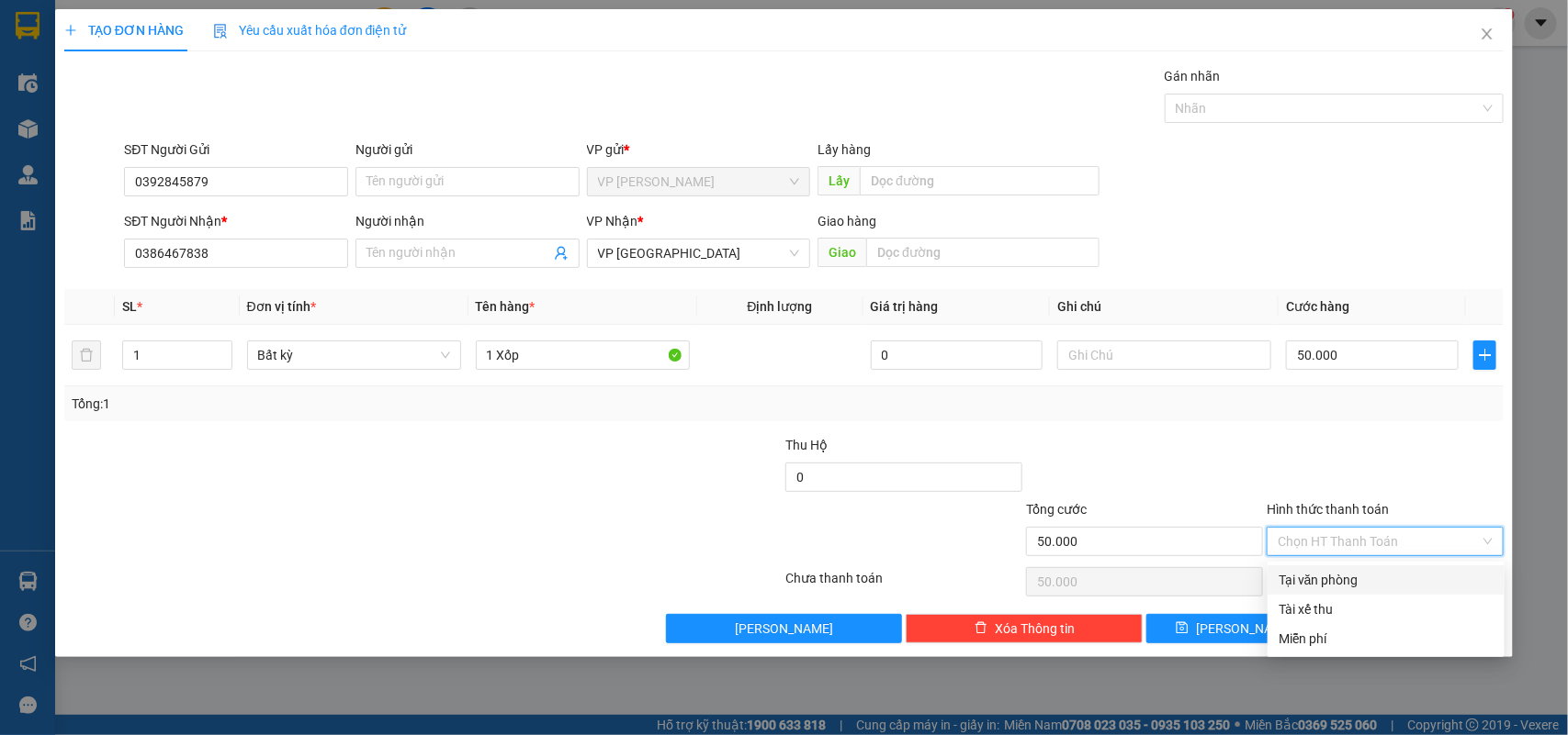
drag, startPoint x: 1326, startPoint y: 578, endPoint x: 1312, endPoint y: 576, distance: 14.1
click at [1323, 578] on div "Tại văn phòng" at bounding box center [1386, 580] width 215 height 20
type input "0"
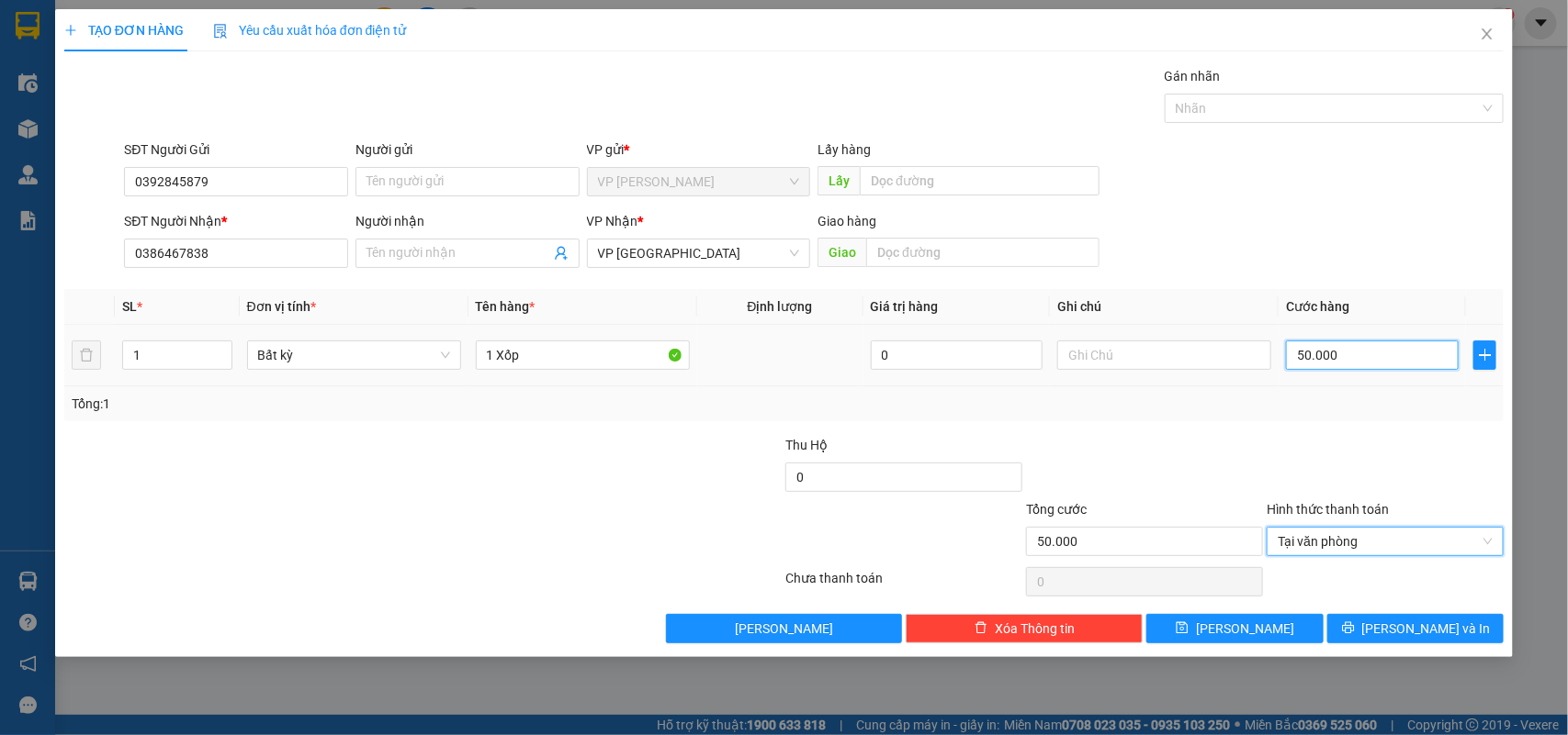
click at [1366, 364] on input "50.000" at bounding box center [1372, 356] width 173 height 30
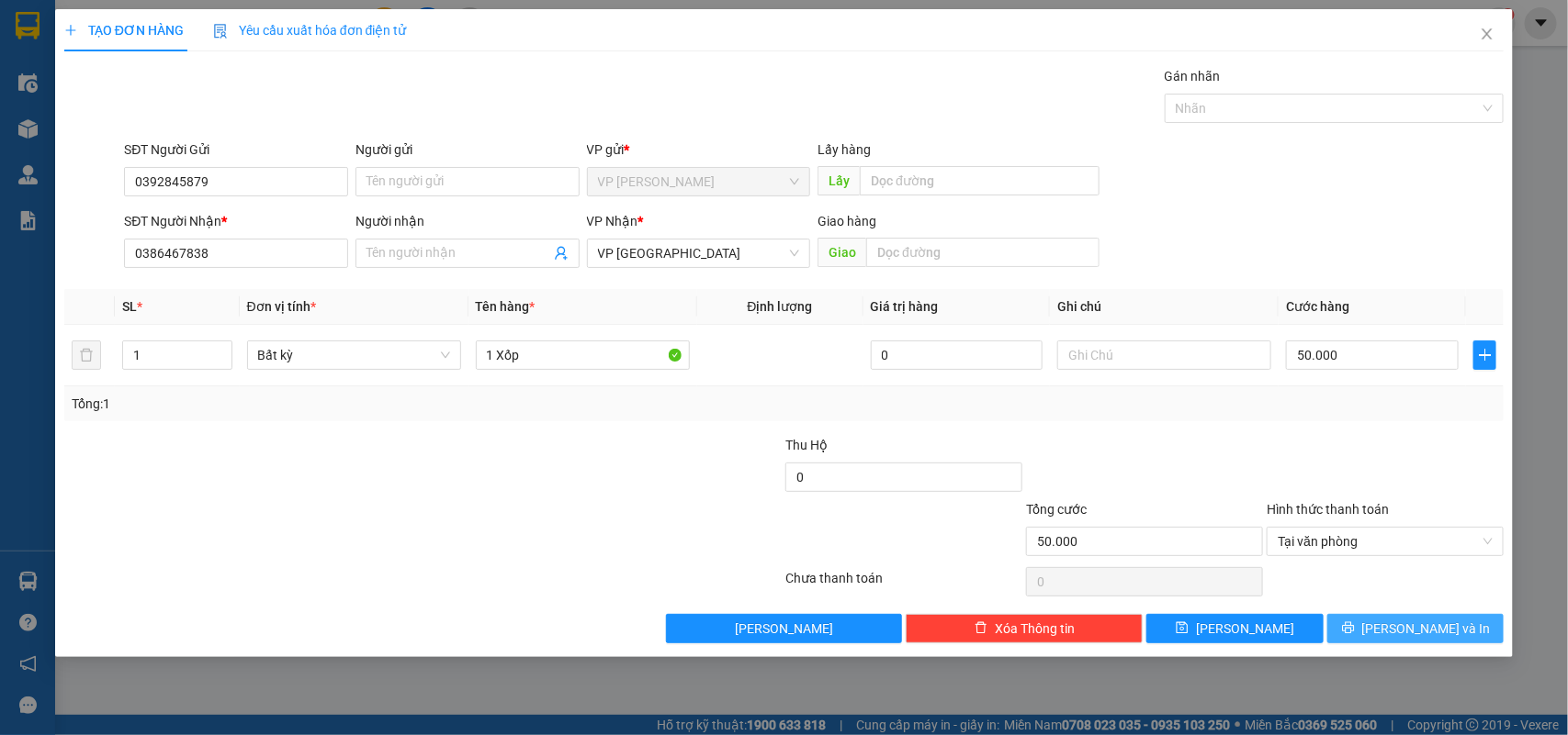
click at [1393, 632] on button "[PERSON_NAME] và In" at bounding box center [1415, 629] width 176 height 30
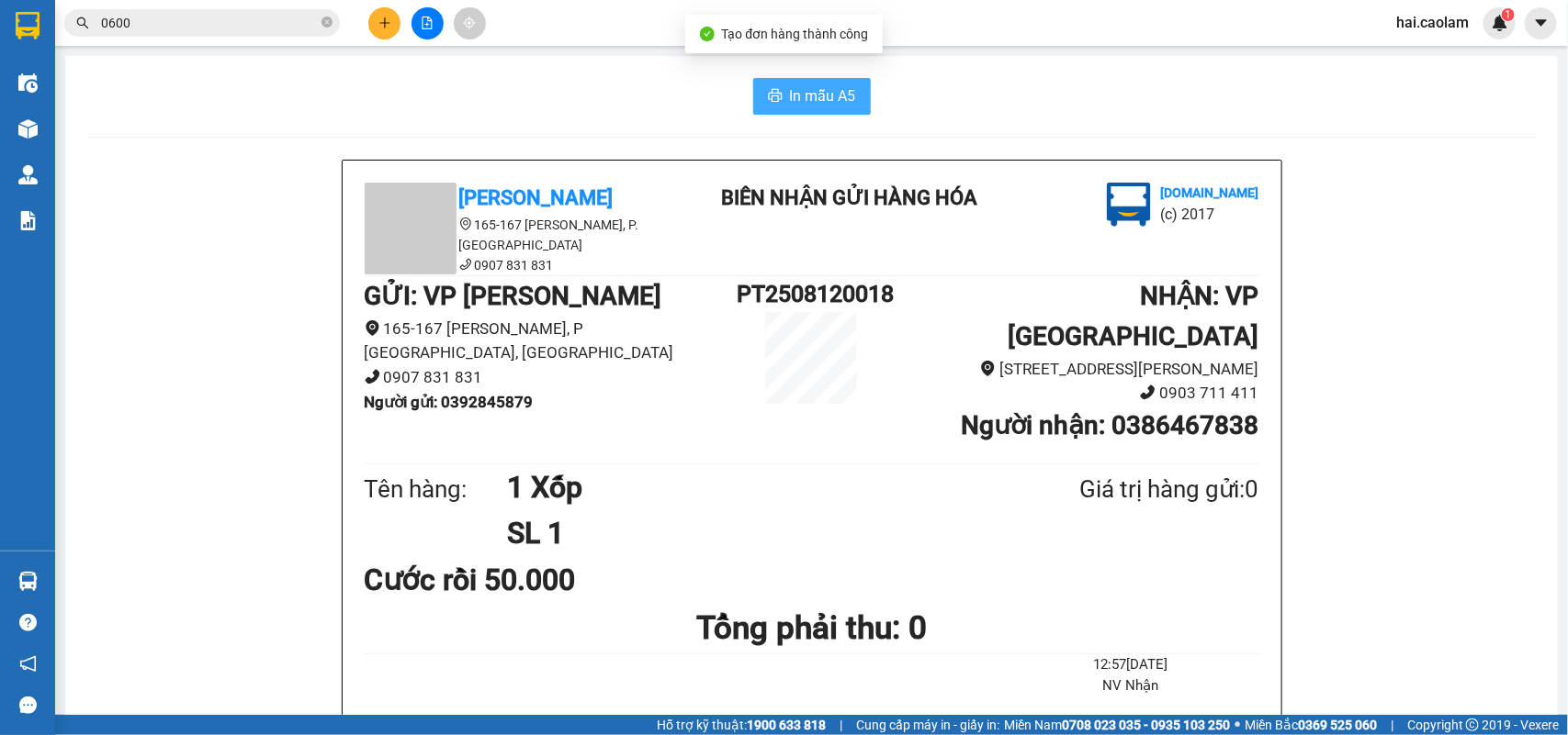
click at [800, 108] on button "In mẫu A5" at bounding box center [812, 96] width 117 height 37
click at [382, 17] on icon "plus" at bounding box center [385, 23] width 13 height 13
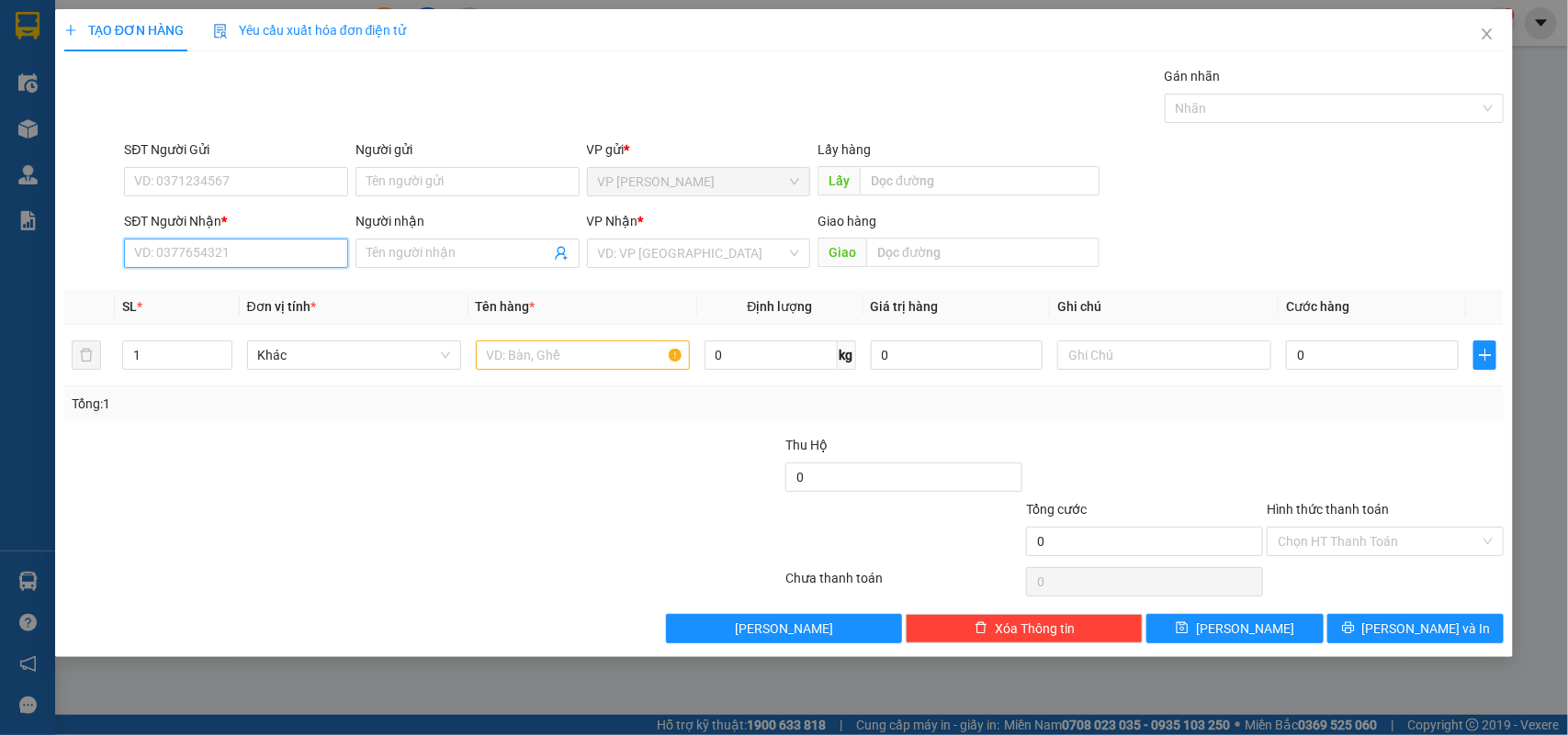
click at [239, 257] on input "SĐT Người Nhận *" at bounding box center [236, 253] width 225 height 30
type input "0908310757"
click at [235, 285] on div "0908310757 - [GEOGRAPHIC_DATA]" at bounding box center [238, 291] width 207 height 20
type input "Phong SG"
type input "0908310757"
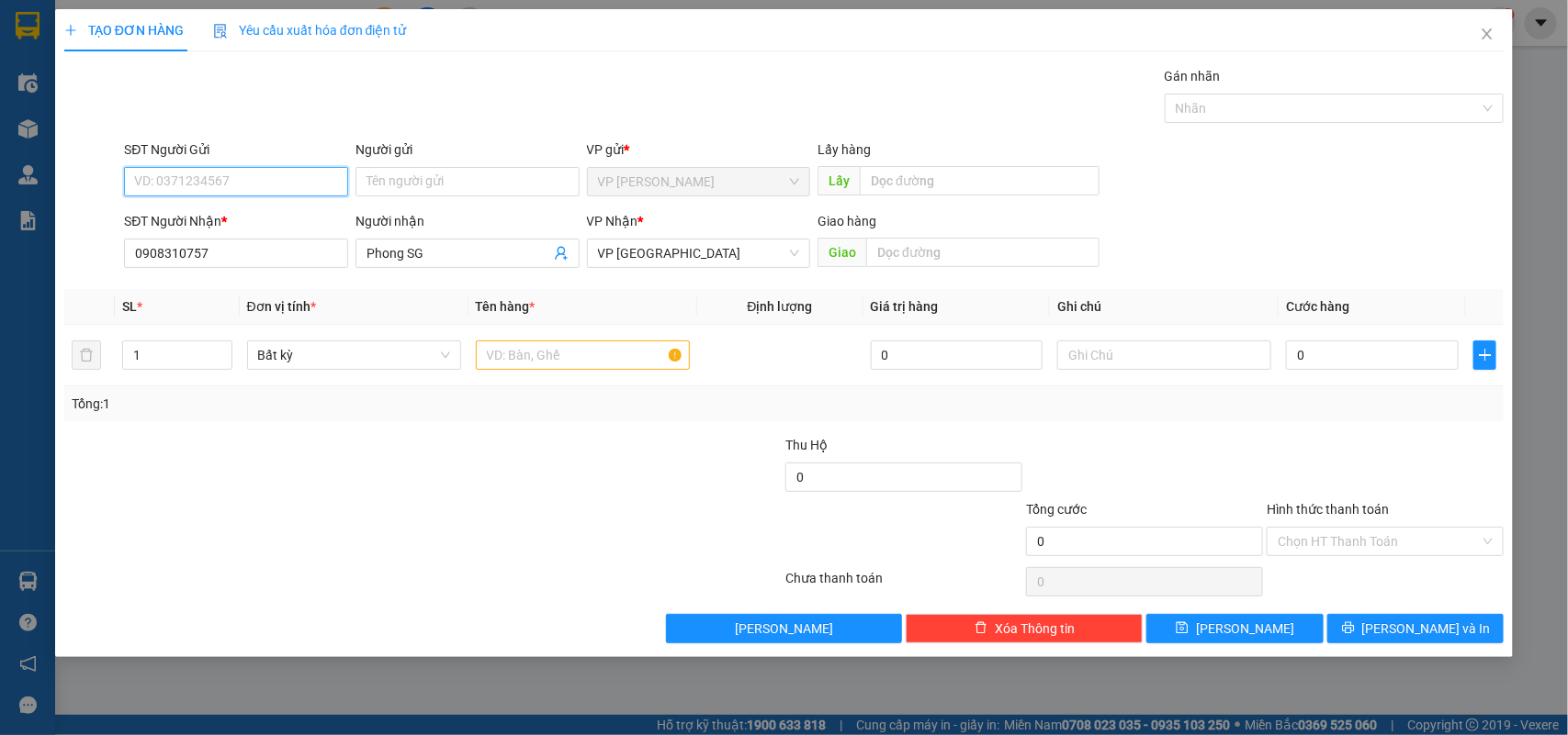
click at [244, 176] on input "SĐT Người Gửi" at bounding box center [236, 182] width 225 height 30
click at [222, 219] on div "0773463538 - BINH" at bounding box center [235, 220] width 202 height 20
type input "0773463538"
type input "BINH"
click at [1320, 368] on input "0" at bounding box center [1372, 356] width 173 height 30
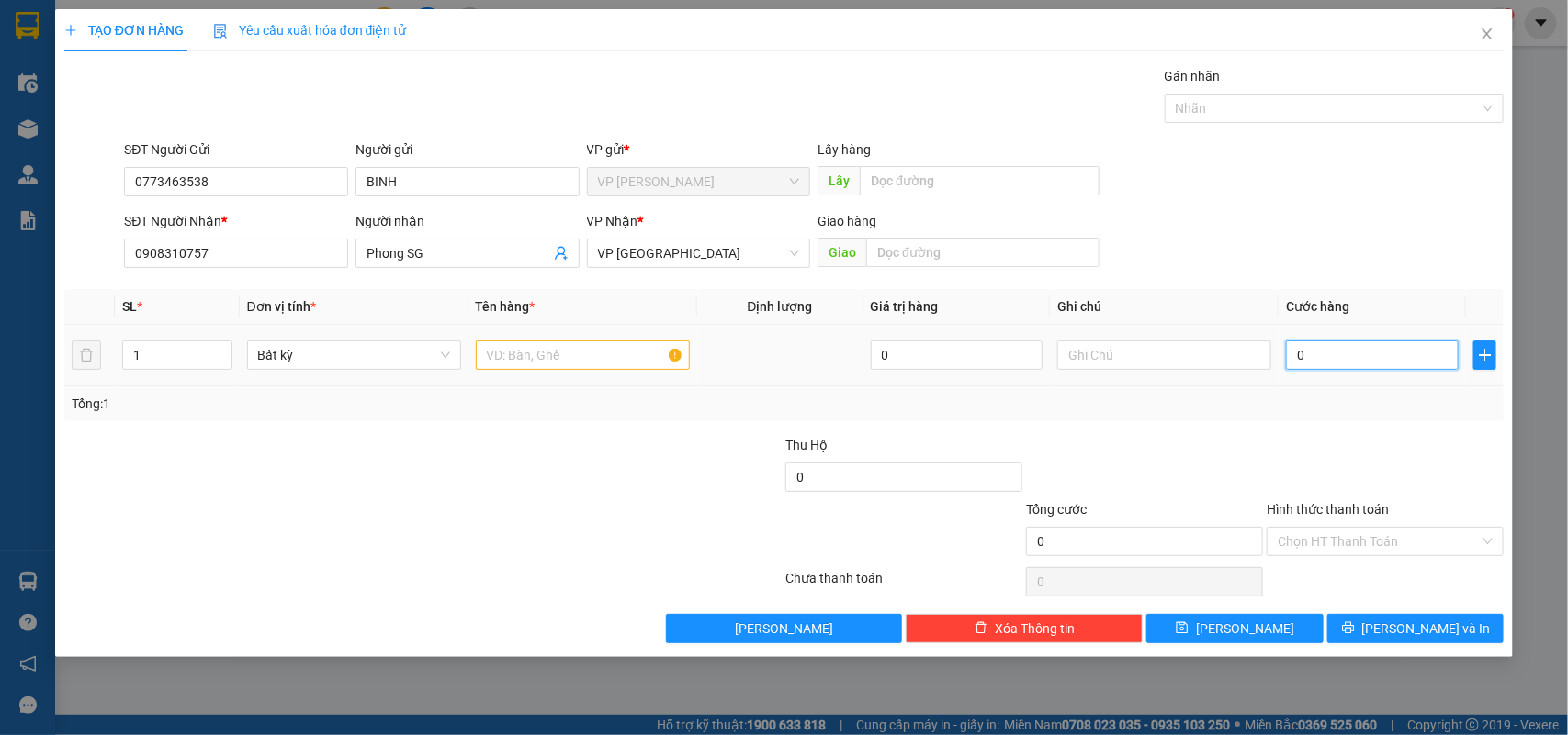
type input "5"
type input "50"
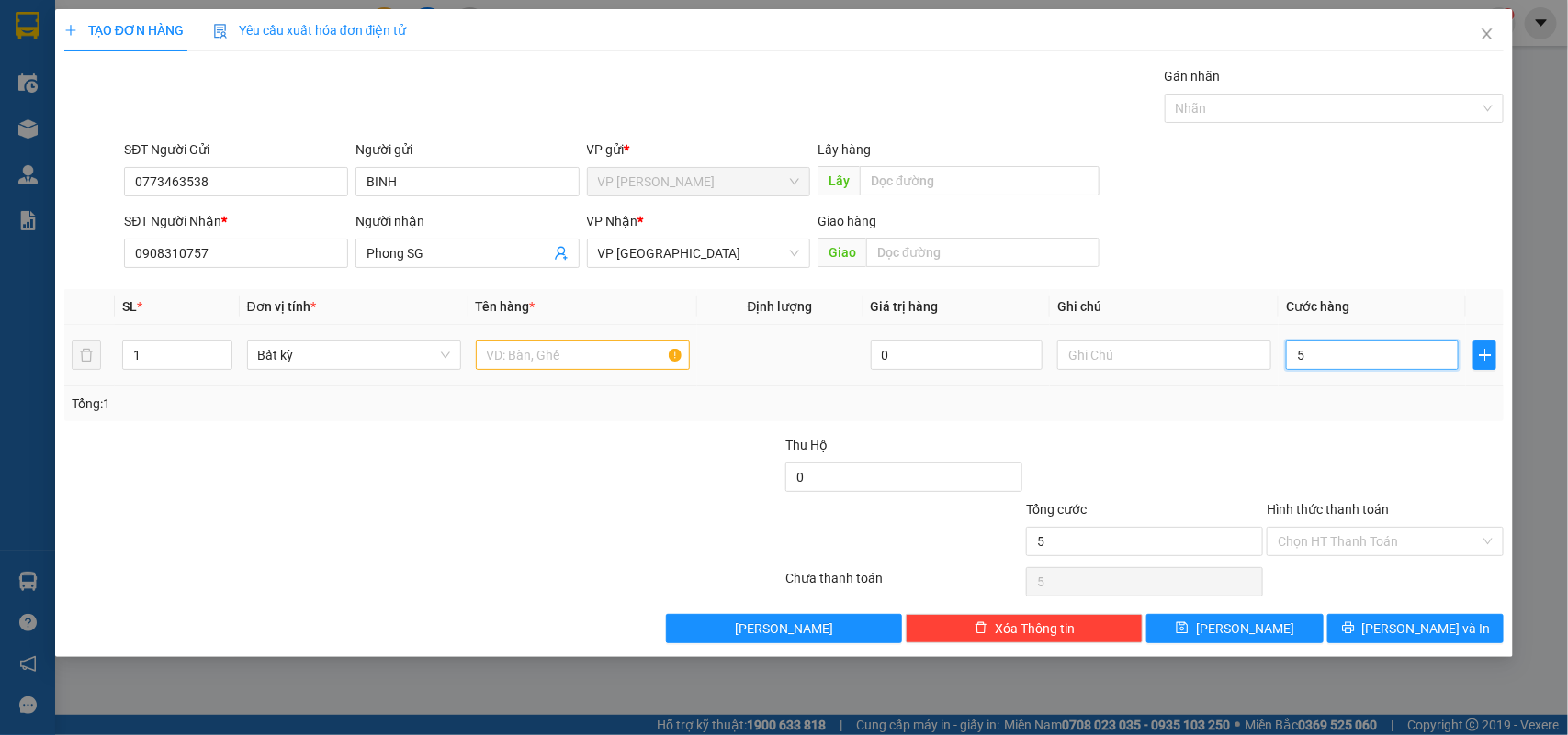
type input "50"
type input "50.000"
drag, startPoint x: 638, startPoint y: 489, endPoint x: 657, endPoint y: 335, distance: 155.2
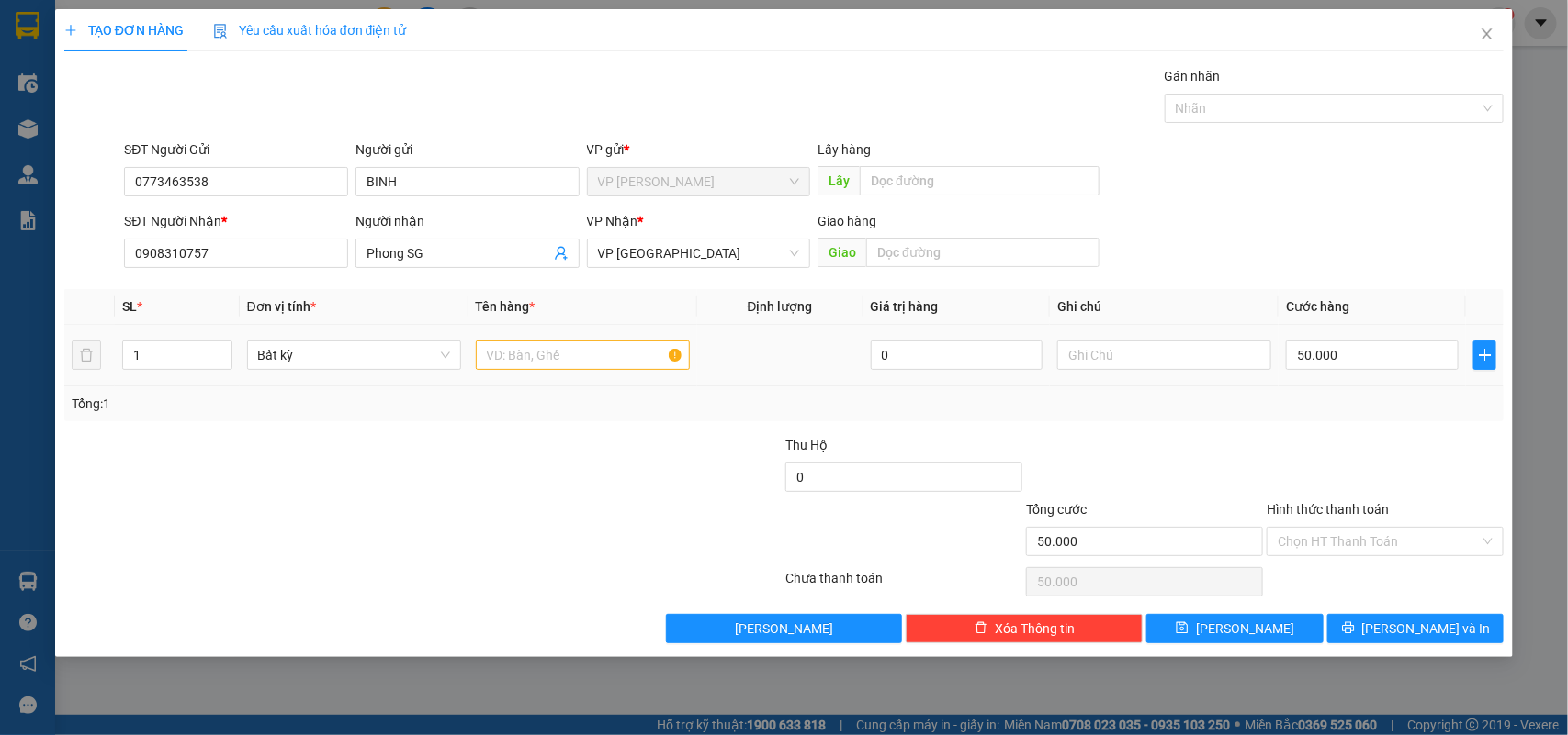
click at [637, 478] on div at bounding box center [664, 467] width 240 height 65
click at [636, 357] on input "text" at bounding box center [582, 356] width 214 height 30
type input "1 Amily"
click at [1393, 544] on input "Hình thức thanh toán" at bounding box center [1378, 541] width 202 height 28
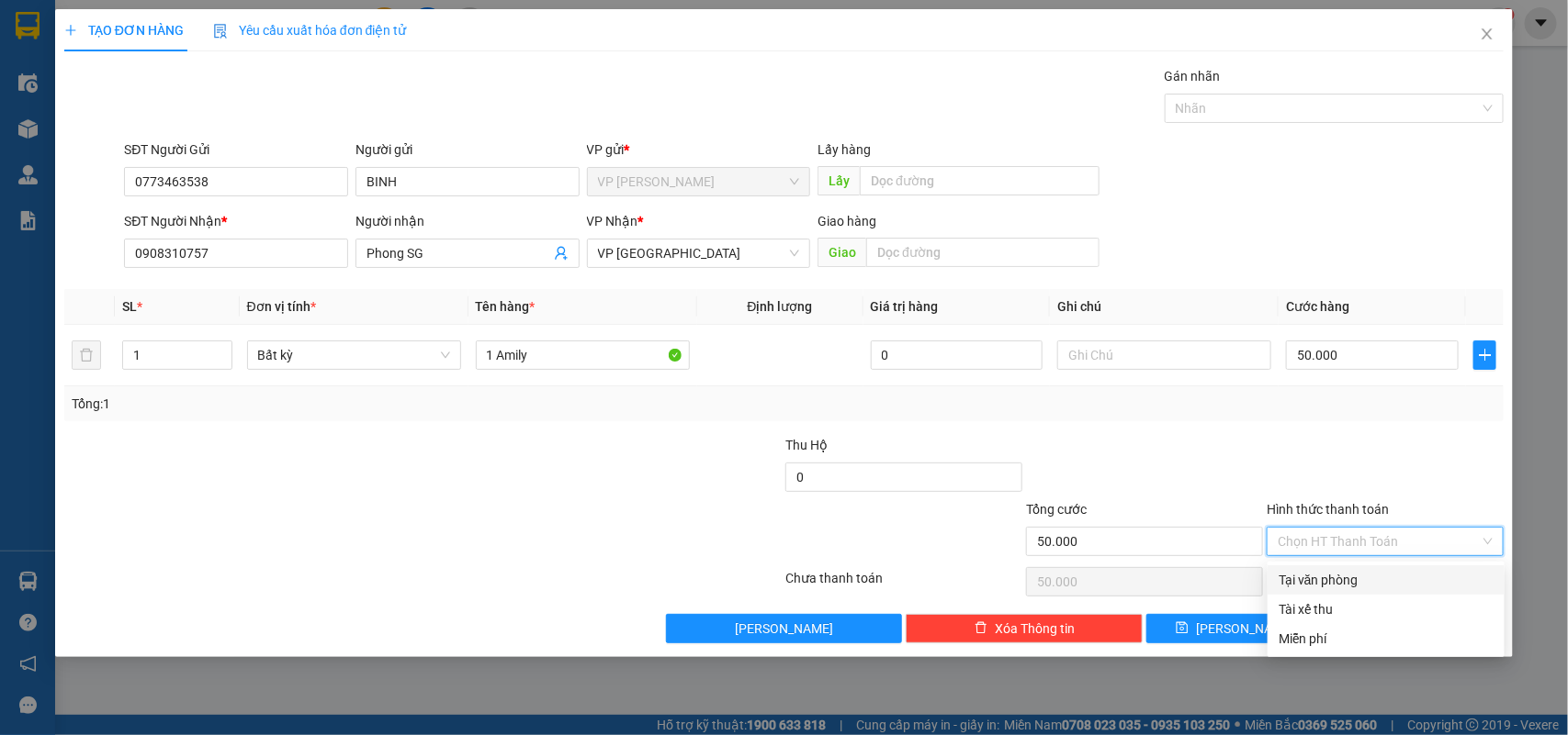
click at [1374, 566] on div "Tại văn phòng" at bounding box center [1385, 580] width 236 height 30
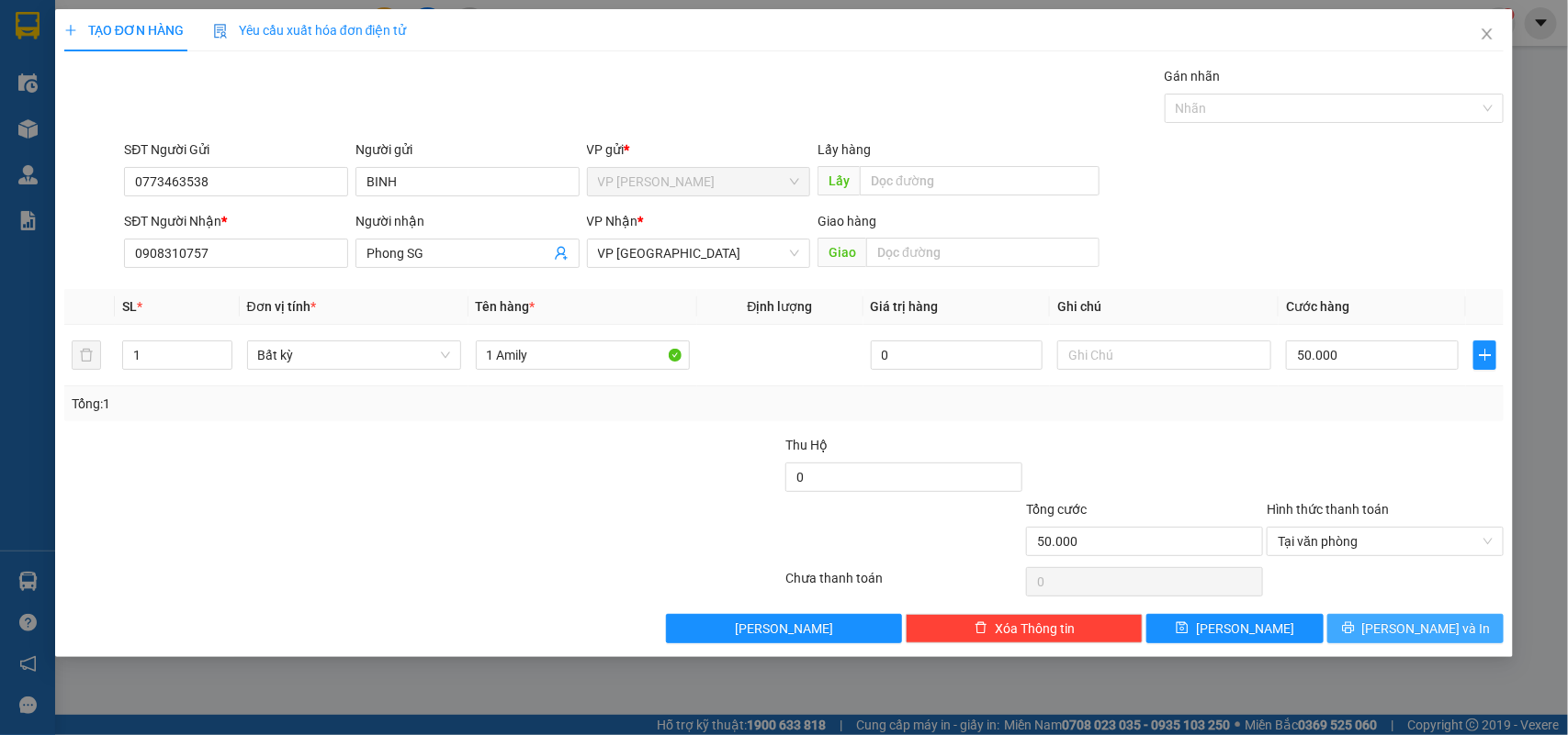
click at [1398, 630] on button "[PERSON_NAME] và In" at bounding box center [1415, 629] width 176 height 30
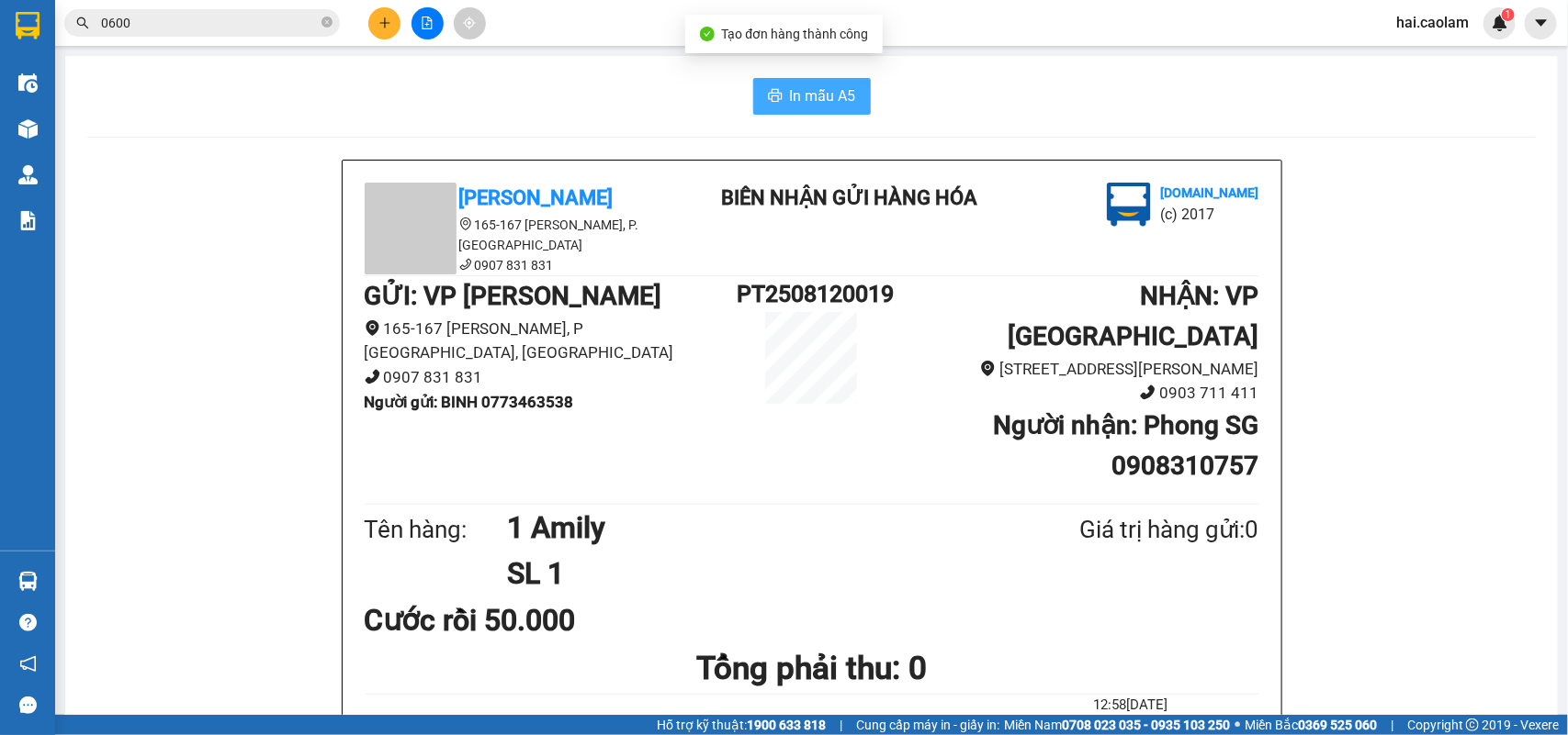
click at [811, 87] on span "In mẫu A5" at bounding box center [823, 95] width 67 height 23
